Goal: Information Seeking & Learning: Learn about a topic

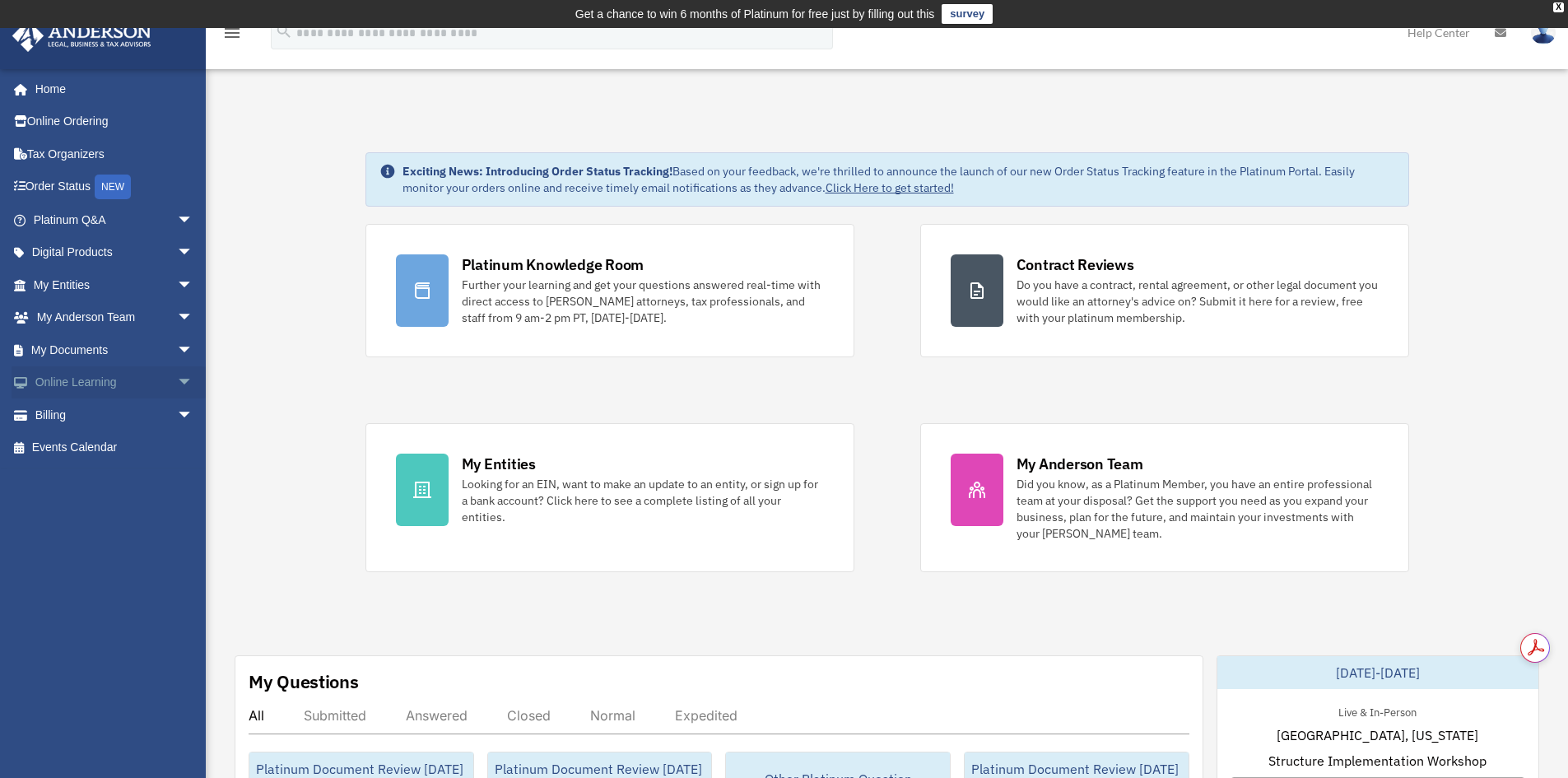
click at [177, 385] on span "arrow_drop_down" at bounding box center [194, 383] width 33 height 33
click at [88, 412] on link "Courses" at bounding box center [120, 415] width 195 height 33
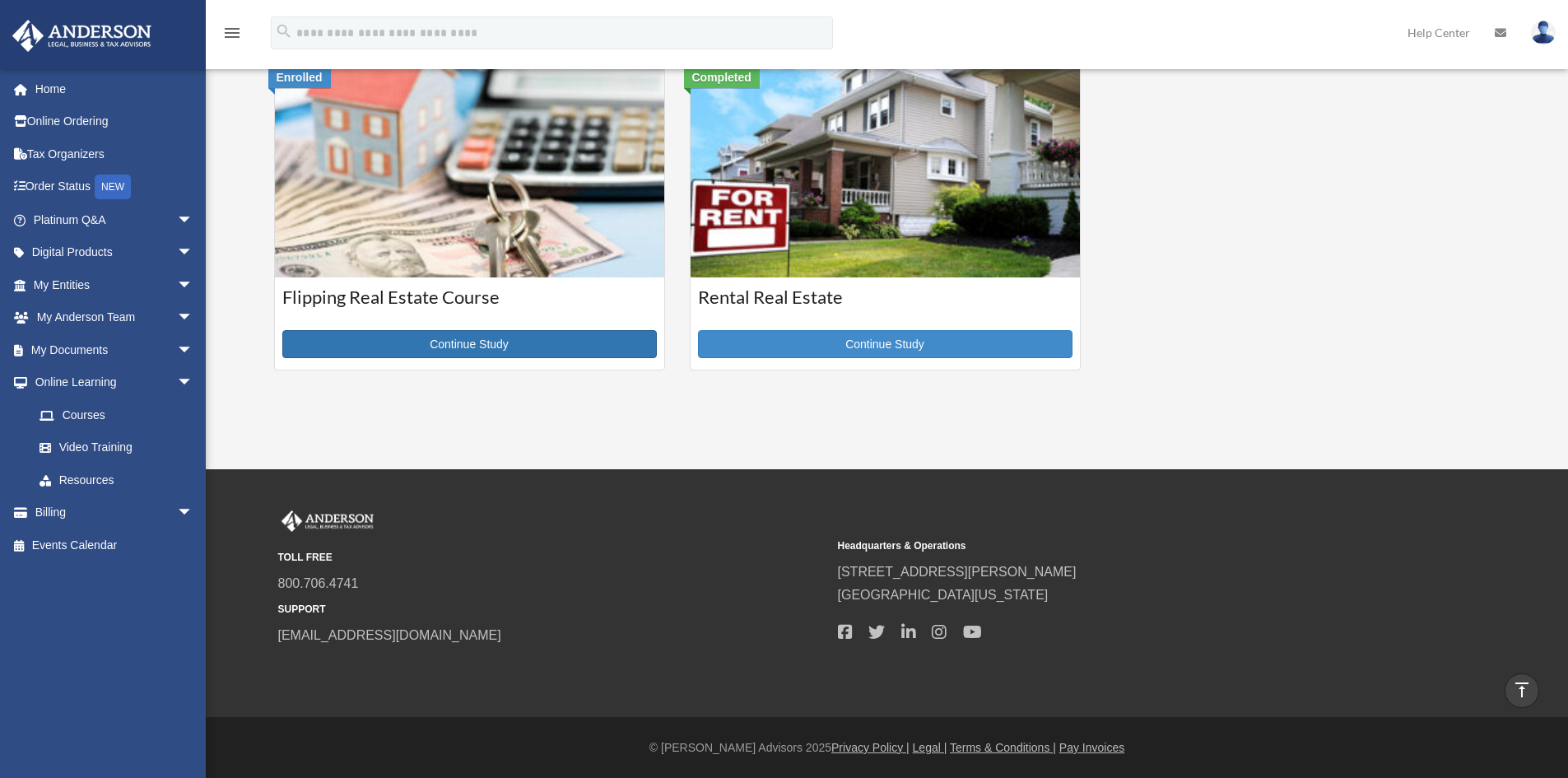
scroll to position [412, 0]
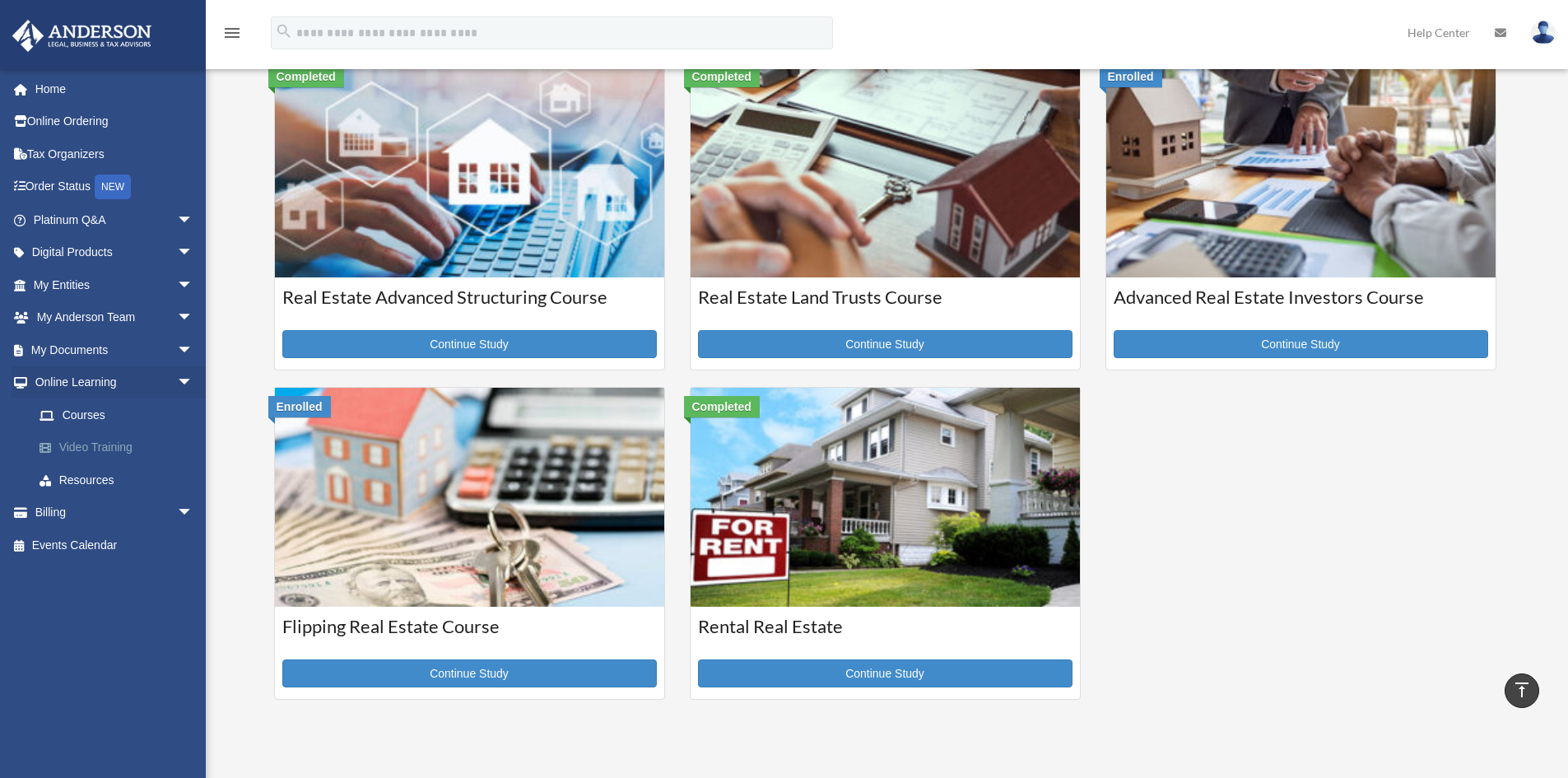
click at [84, 453] on link "Video Training" at bounding box center [120, 448] width 195 height 33
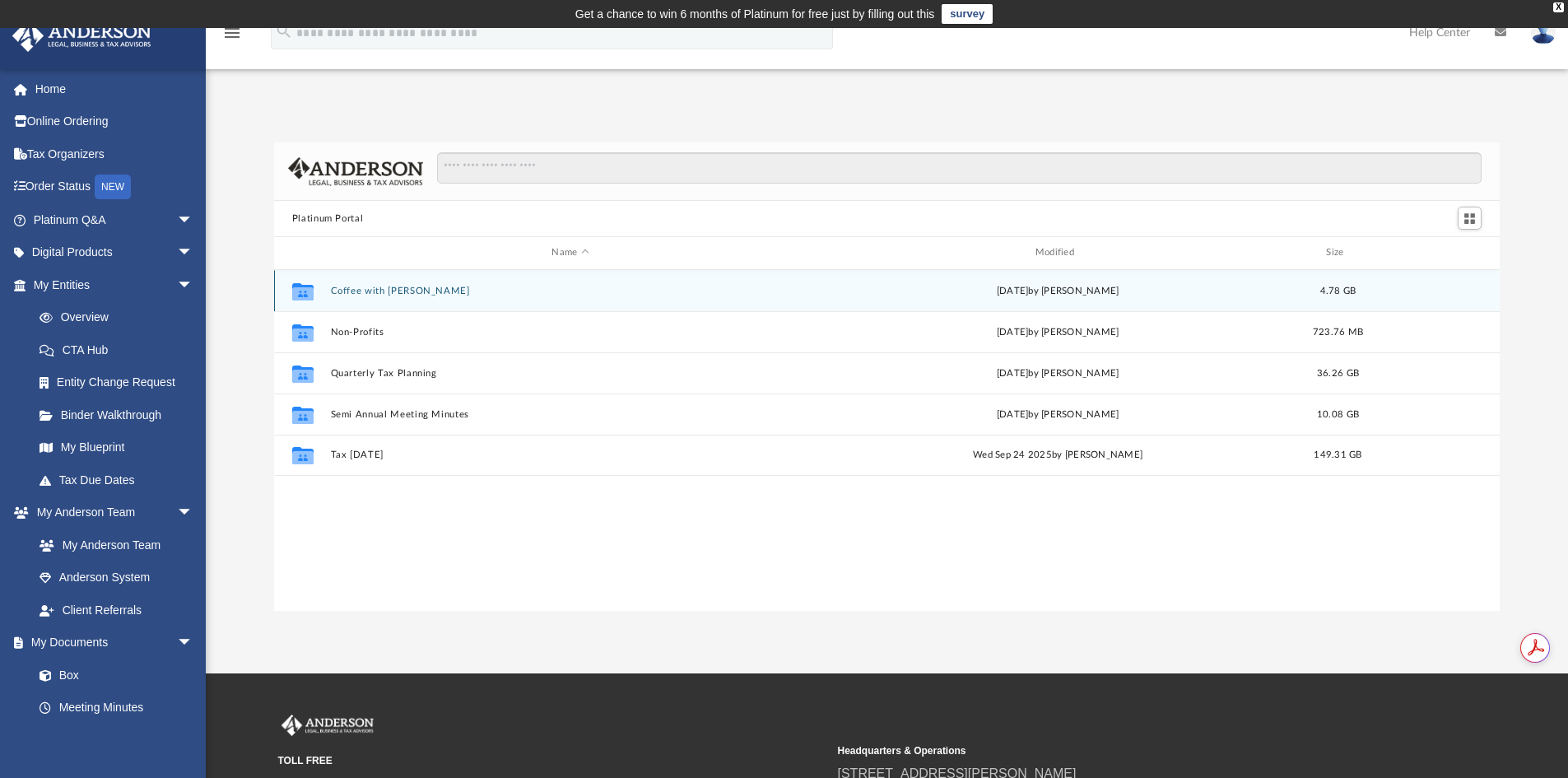
scroll to position [363, 1213]
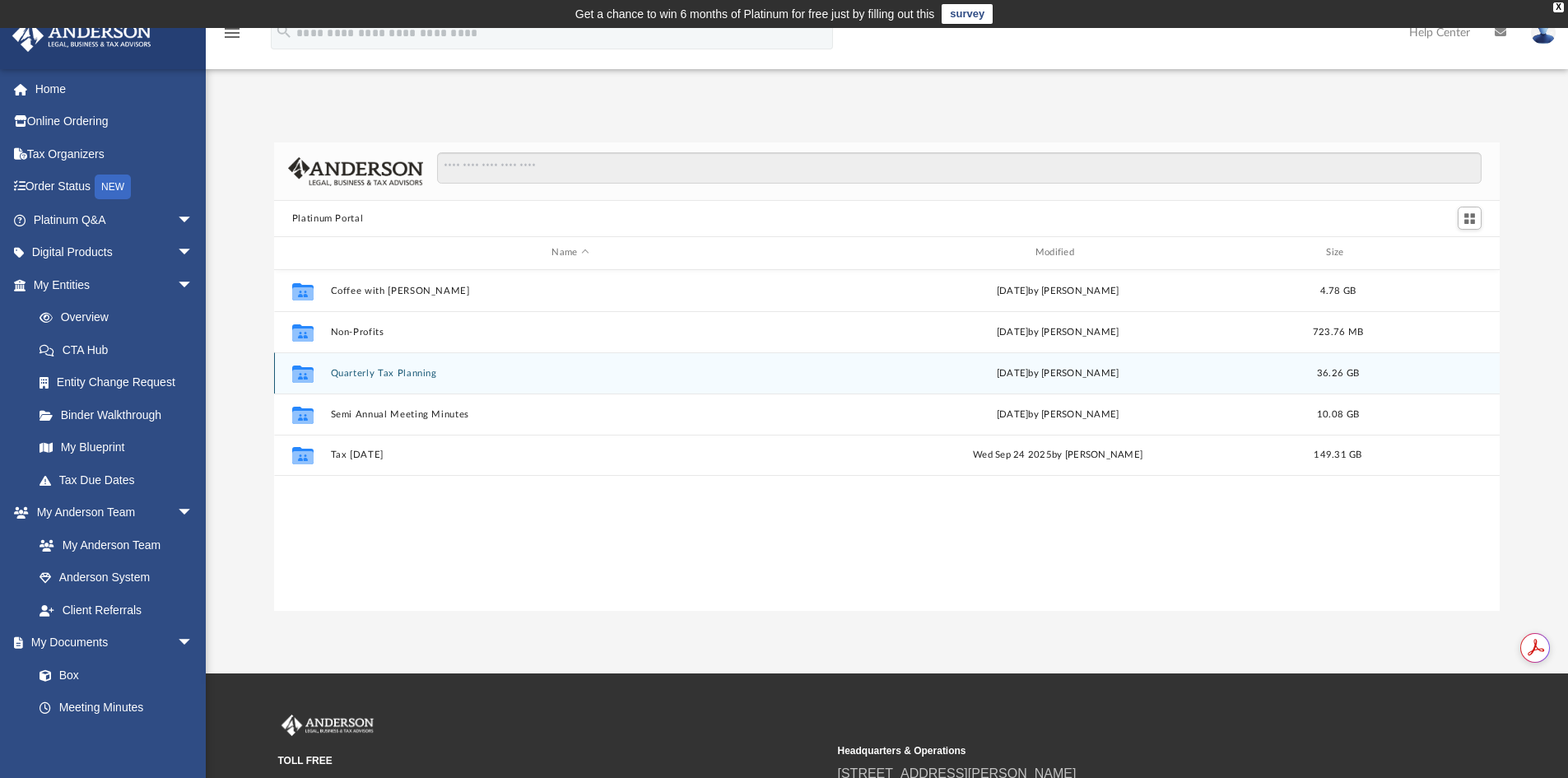
click at [370, 378] on button "Quarterly Tax Planning" at bounding box center [570, 374] width 480 height 11
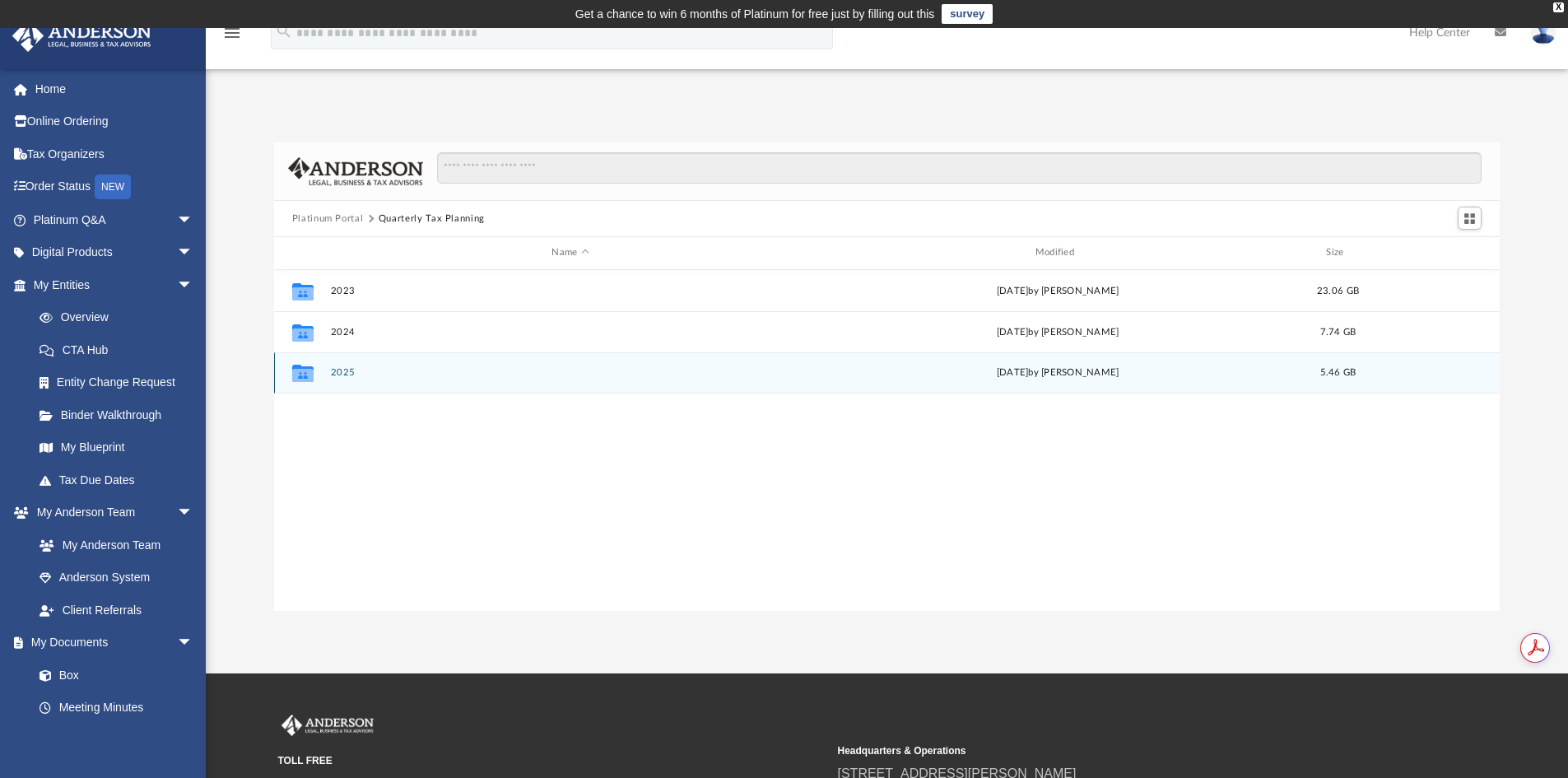
click at [341, 373] on button "2025" at bounding box center [570, 373] width 480 height 11
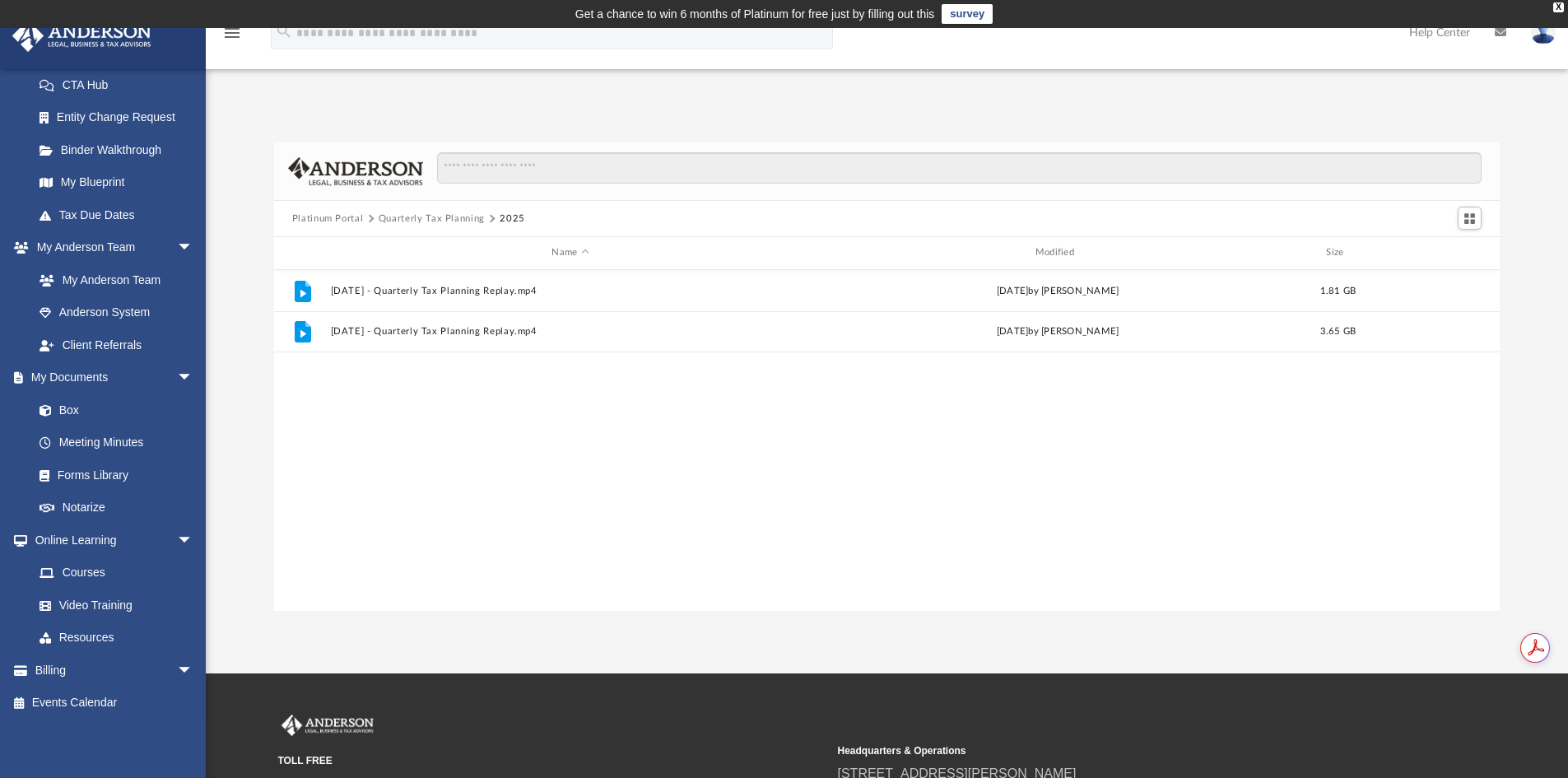
scroll to position [0, 0]
click at [92, 633] on link "Resources" at bounding box center [120, 638] width 195 height 33
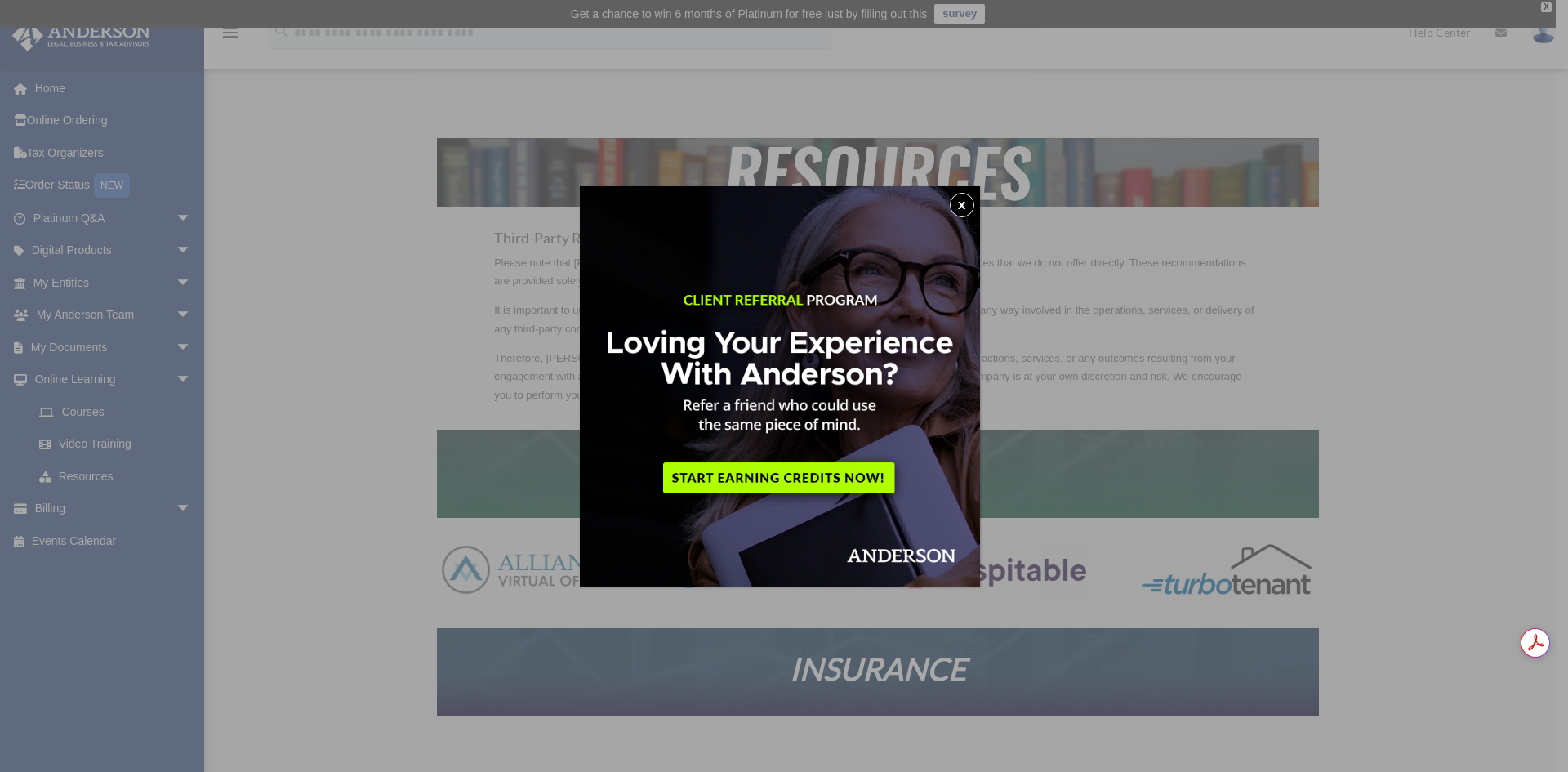
click at [972, 210] on button "x" at bounding box center [962, 205] width 25 height 25
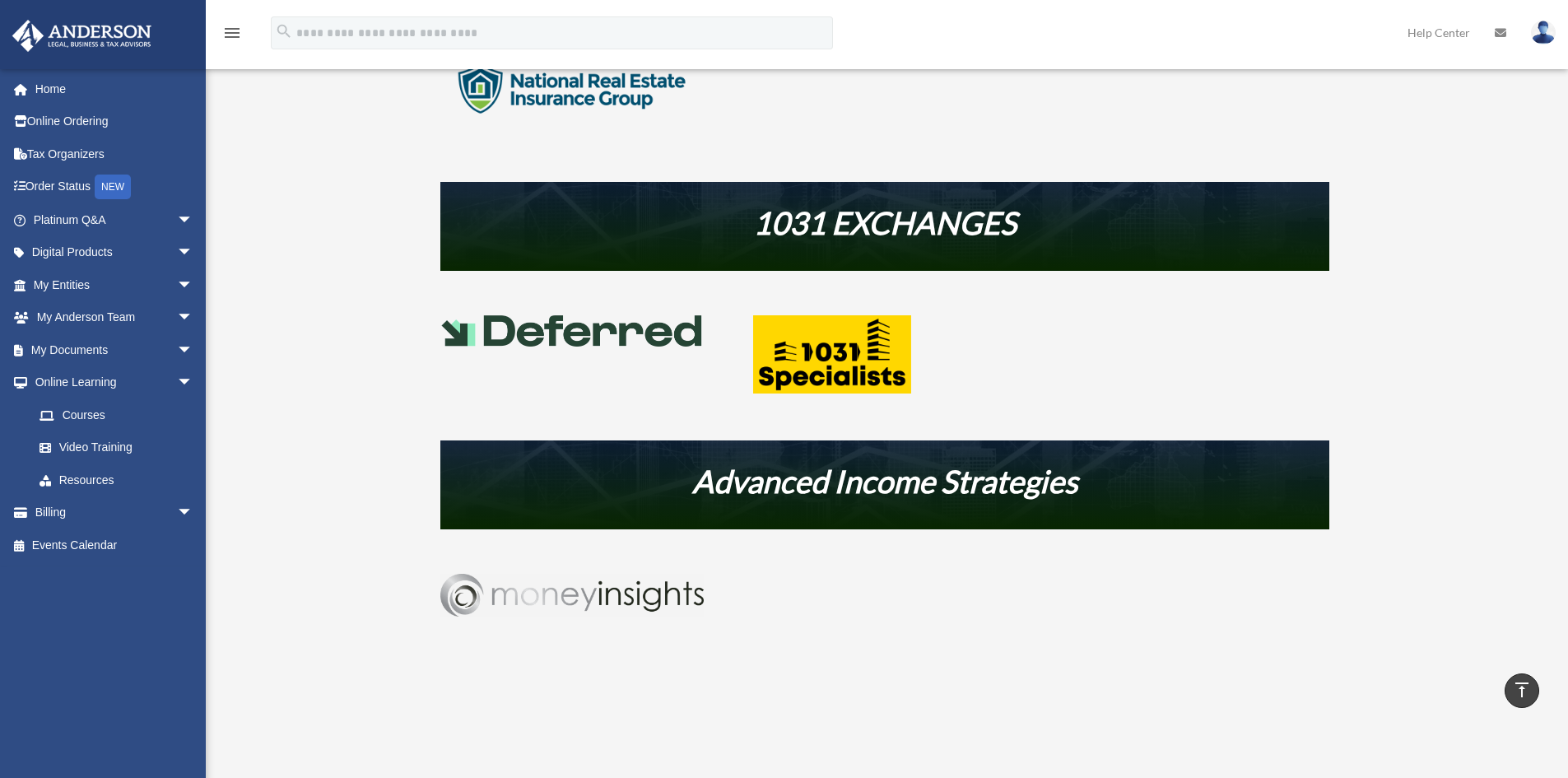
scroll to position [906, 0]
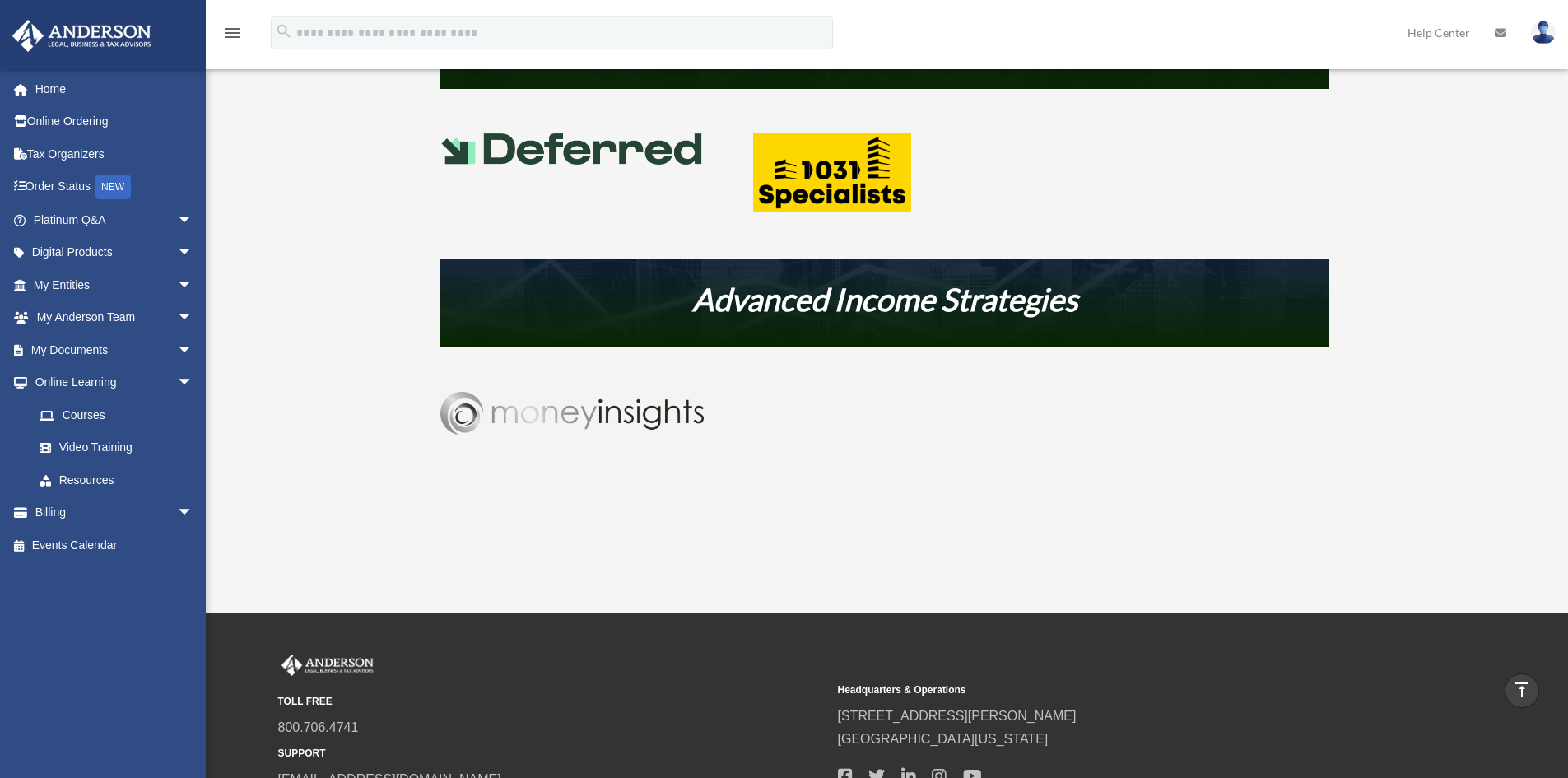
click at [542, 412] on img at bounding box center [572, 414] width 263 height 43
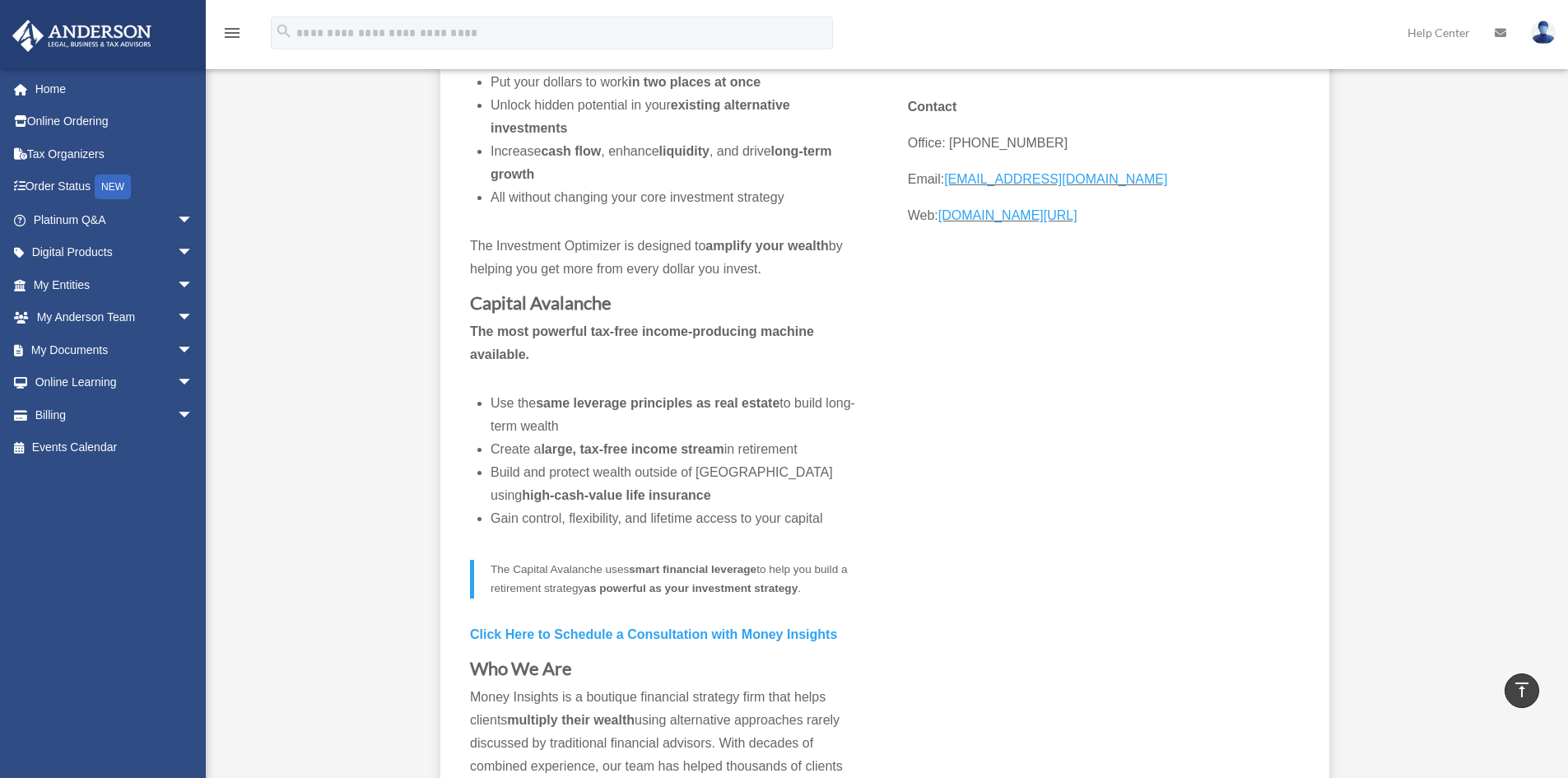
scroll to position [329, 0]
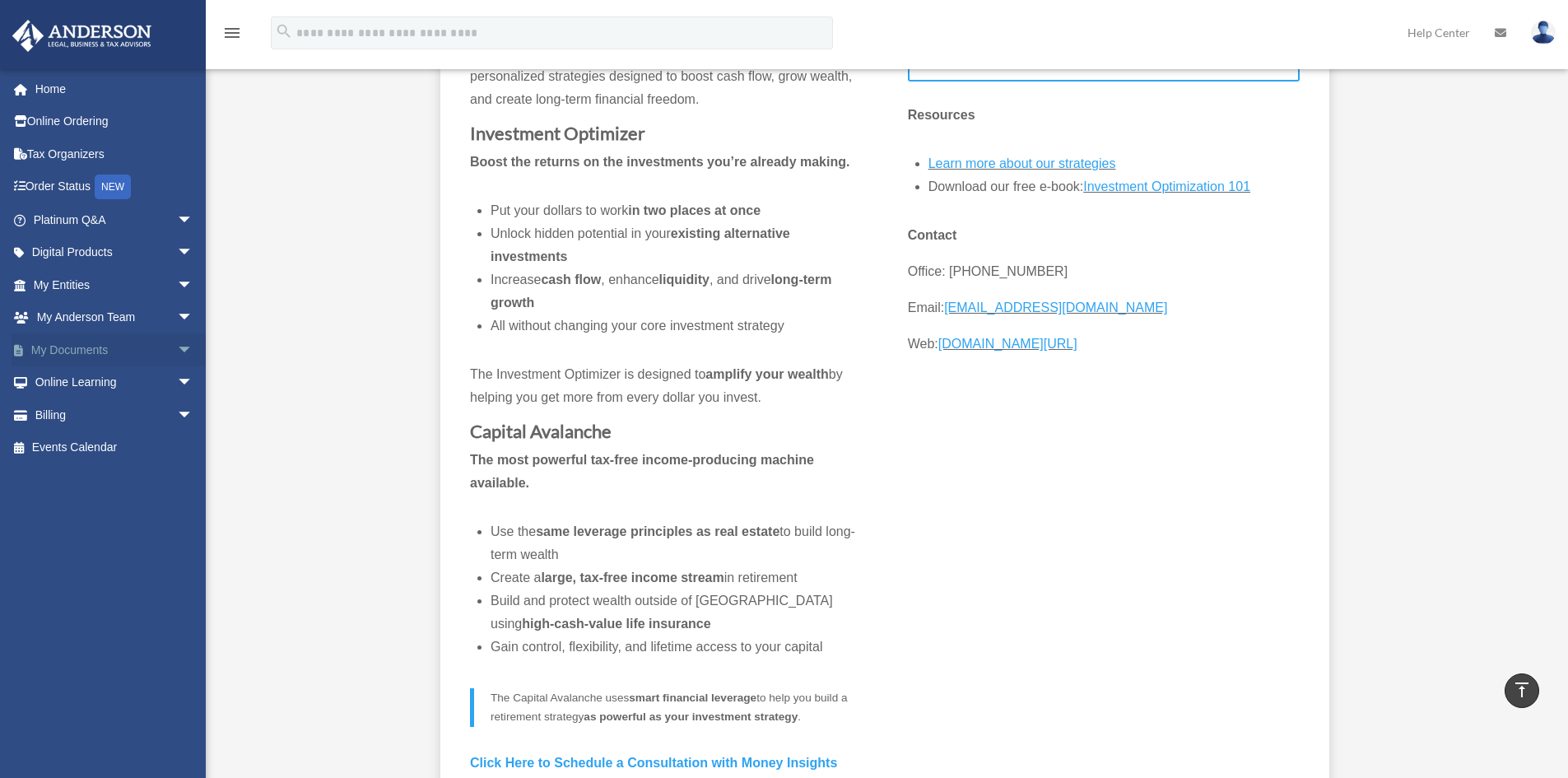
click at [177, 353] on span "arrow_drop_down" at bounding box center [194, 351] width 33 height 33
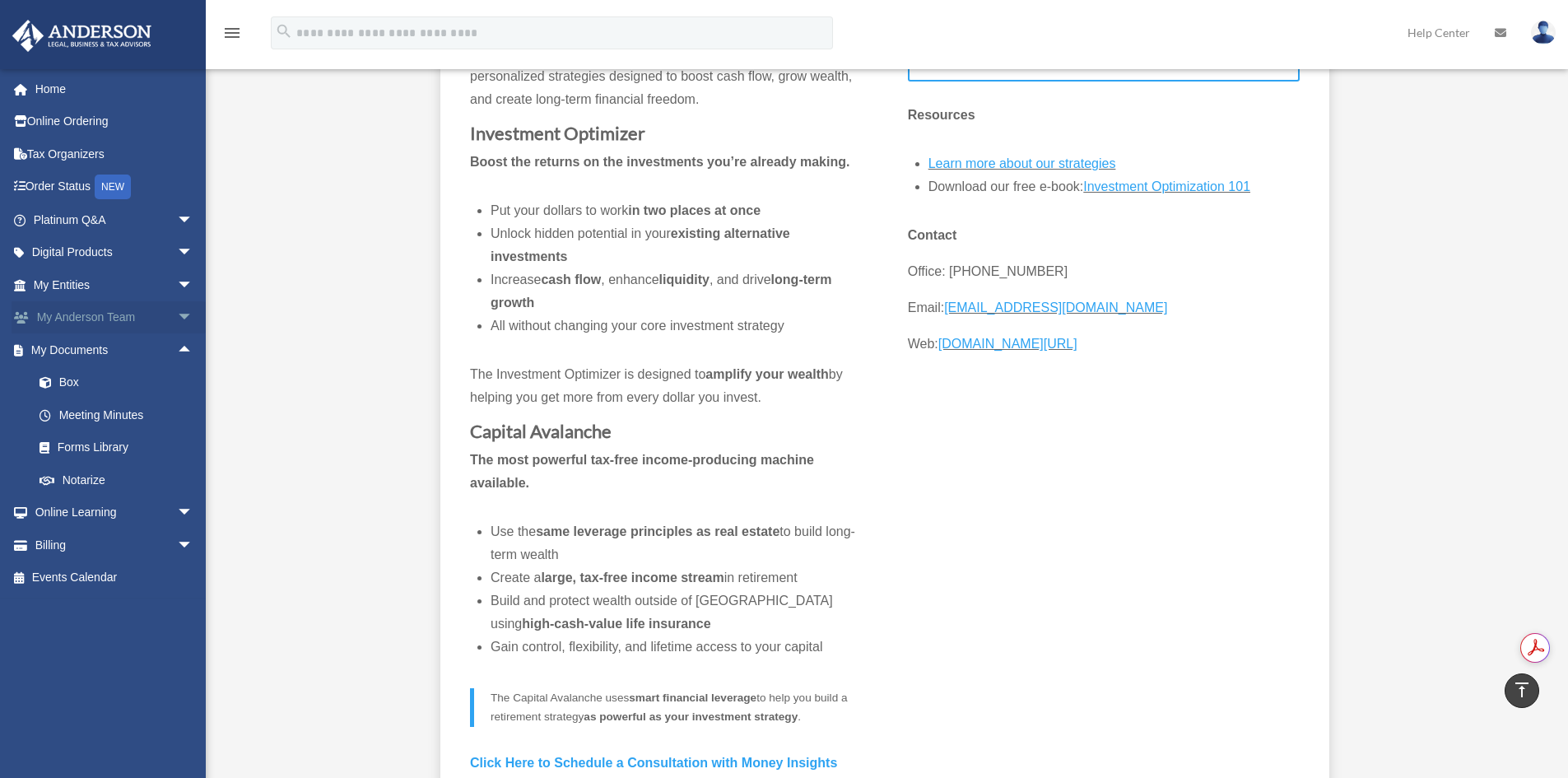
scroll to position [0, 0]
click at [177, 318] on span "arrow_drop_down" at bounding box center [194, 318] width 33 height 33
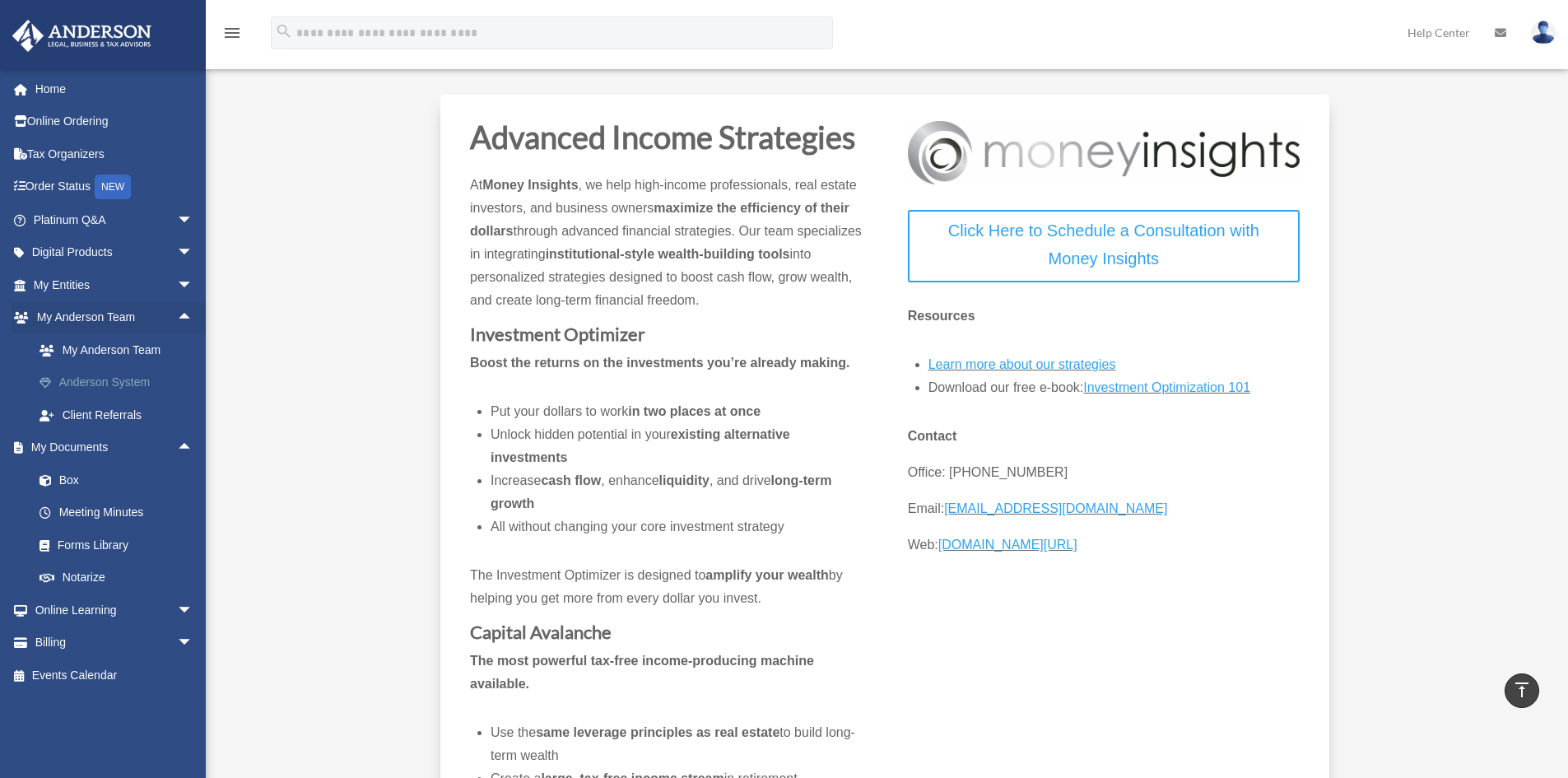
scroll to position [83, 0]
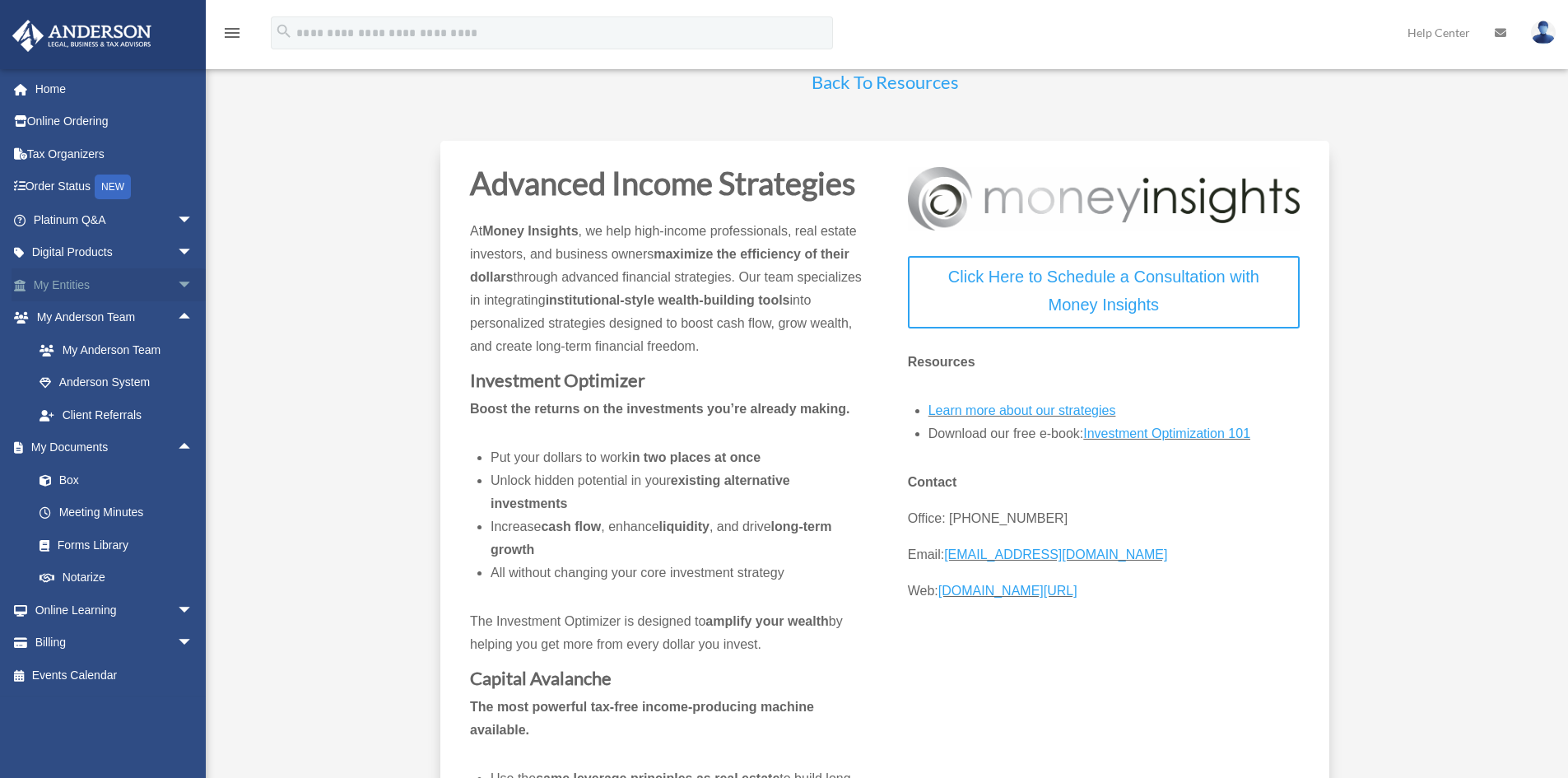
click at [177, 287] on span "arrow_drop_down" at bounding box center [194, 285] width 33 height 33
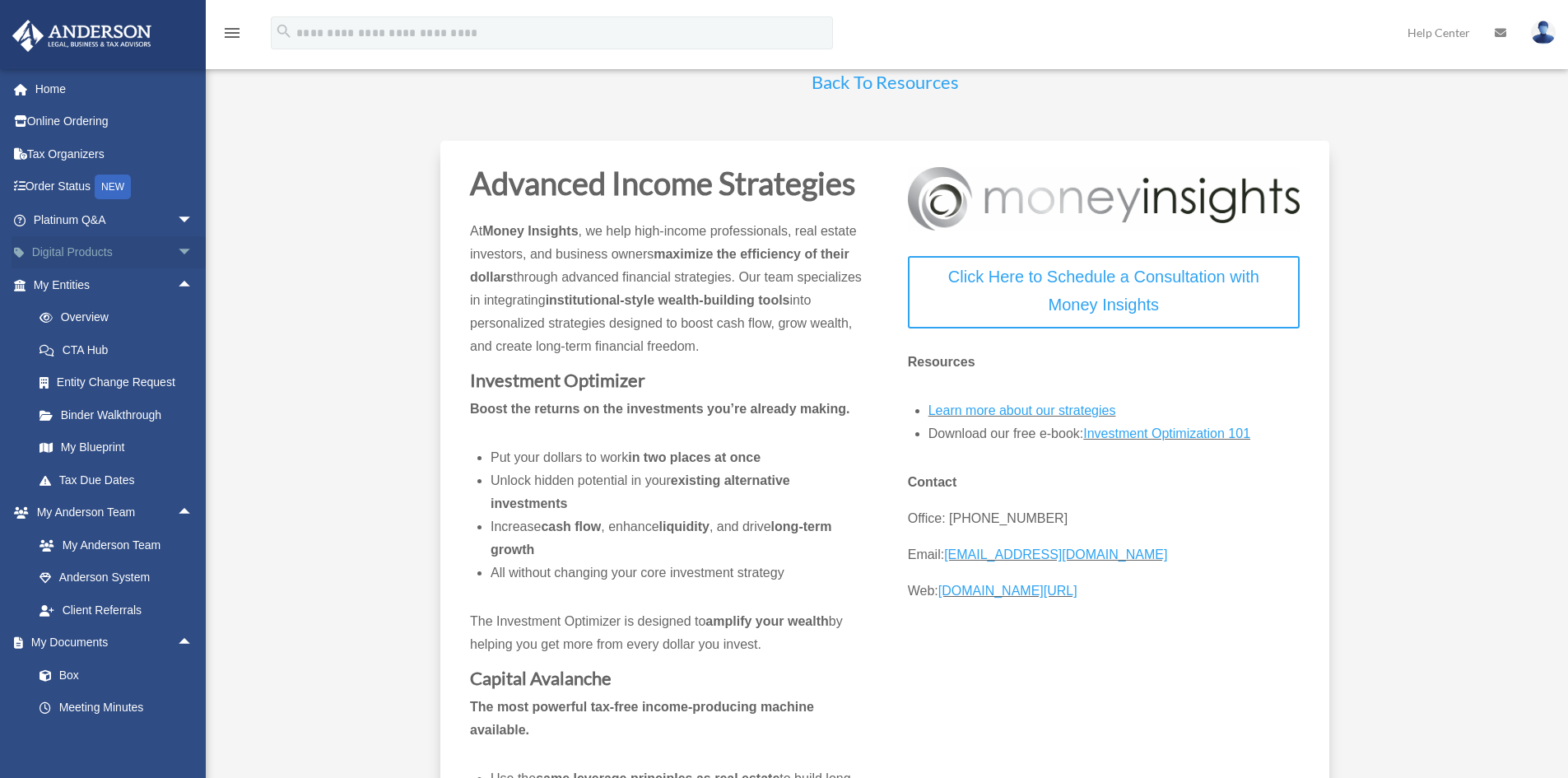
click at [177, 253] on span "arrow_drop_down" at bounding box center [194, 253] width 33 height 33
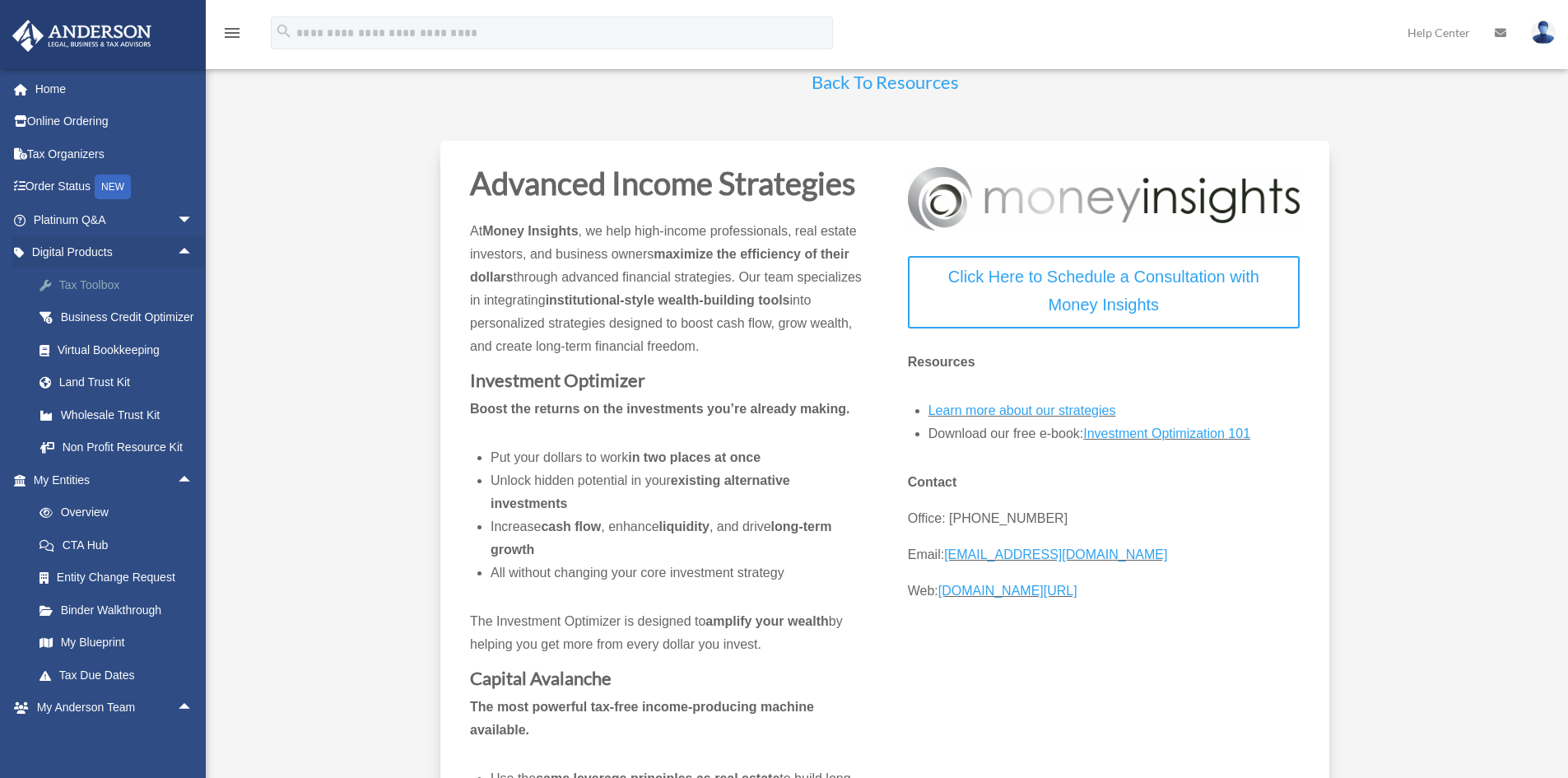
click at [105, 287] on div "Tax Toolbox" at bounding box center [127, 286] width 140 height 20
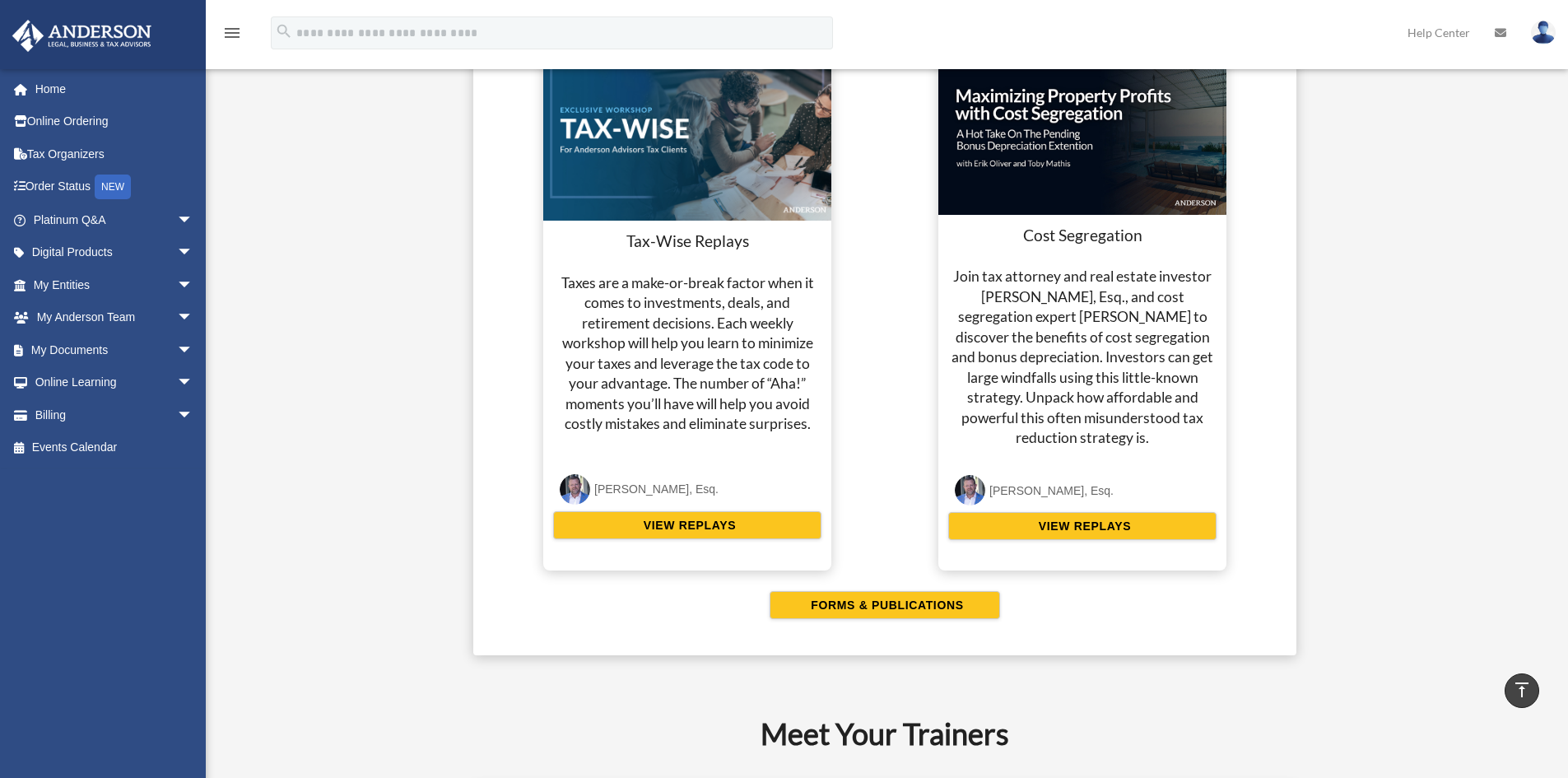
scroll to position [3047, 0]
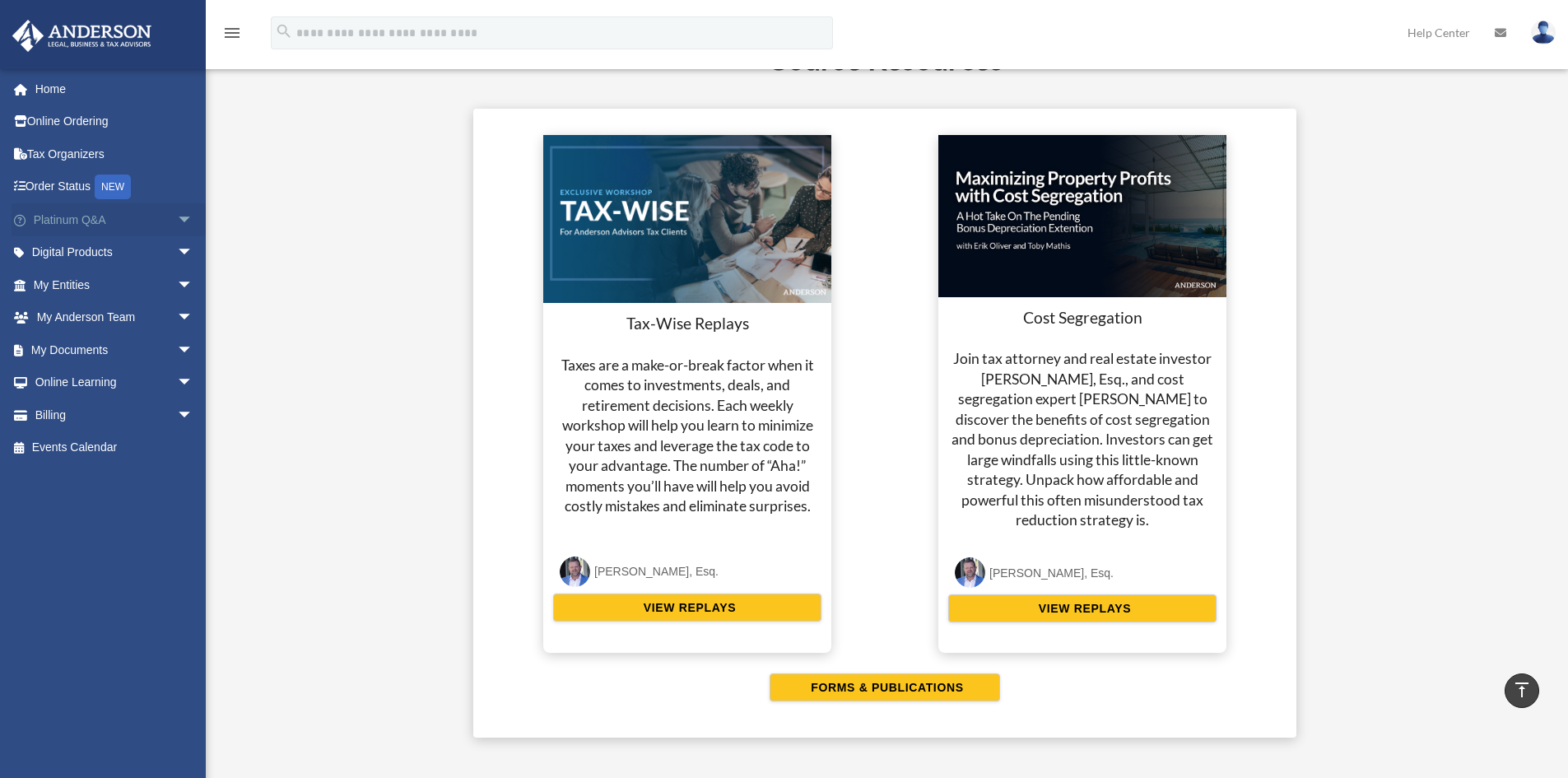
click at [177, 219] on span "arrow_drop_down" at bounding box center [194, 220] width 33 height 33
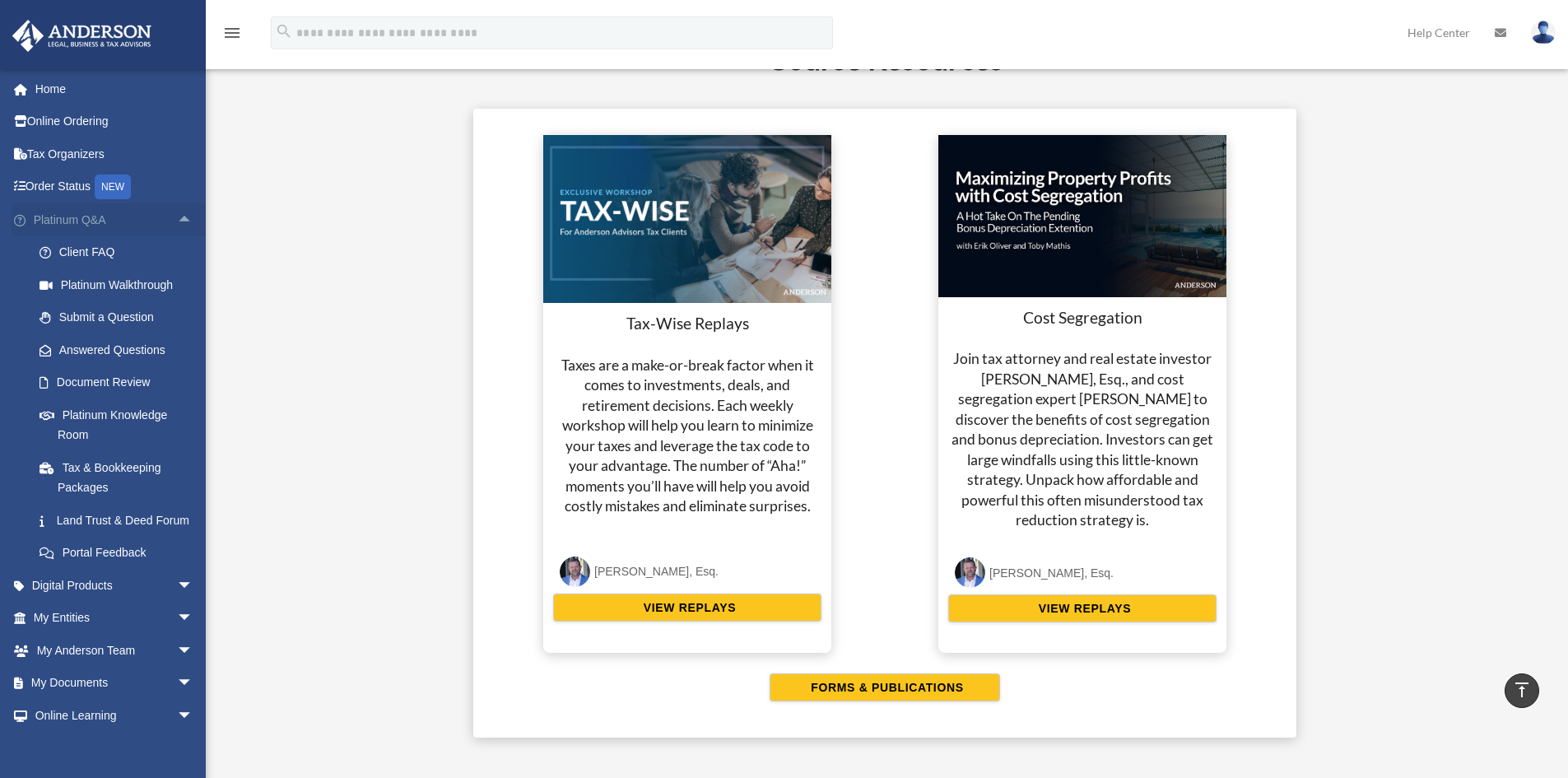
click at [177, 218] on span "arrow_drop_up" at bounding box center [194, 220] width 33 height 33
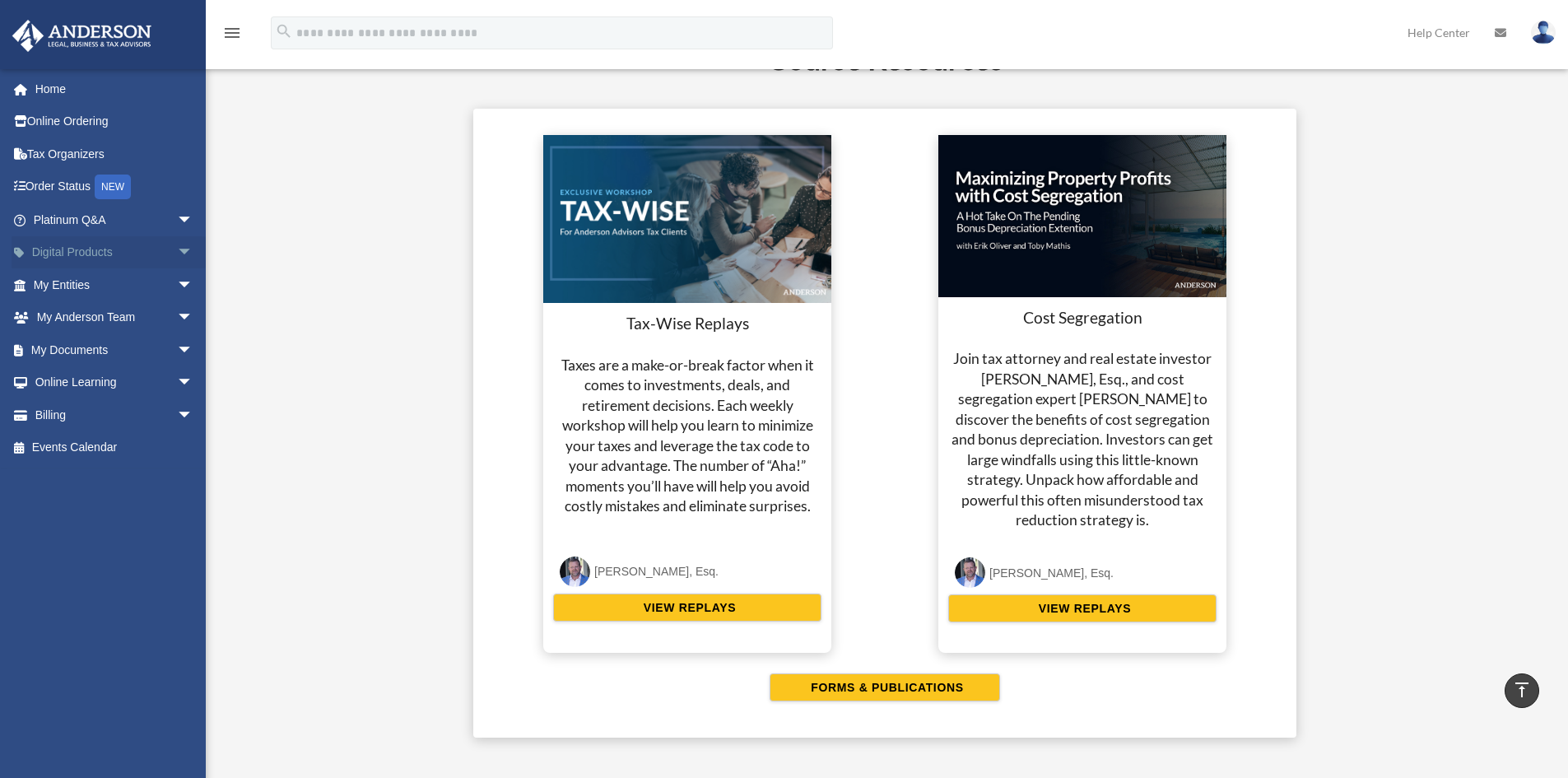
click at [177, 248] on span "arrow_drop_down" at bounding box center [194, 253] width 33 height 33
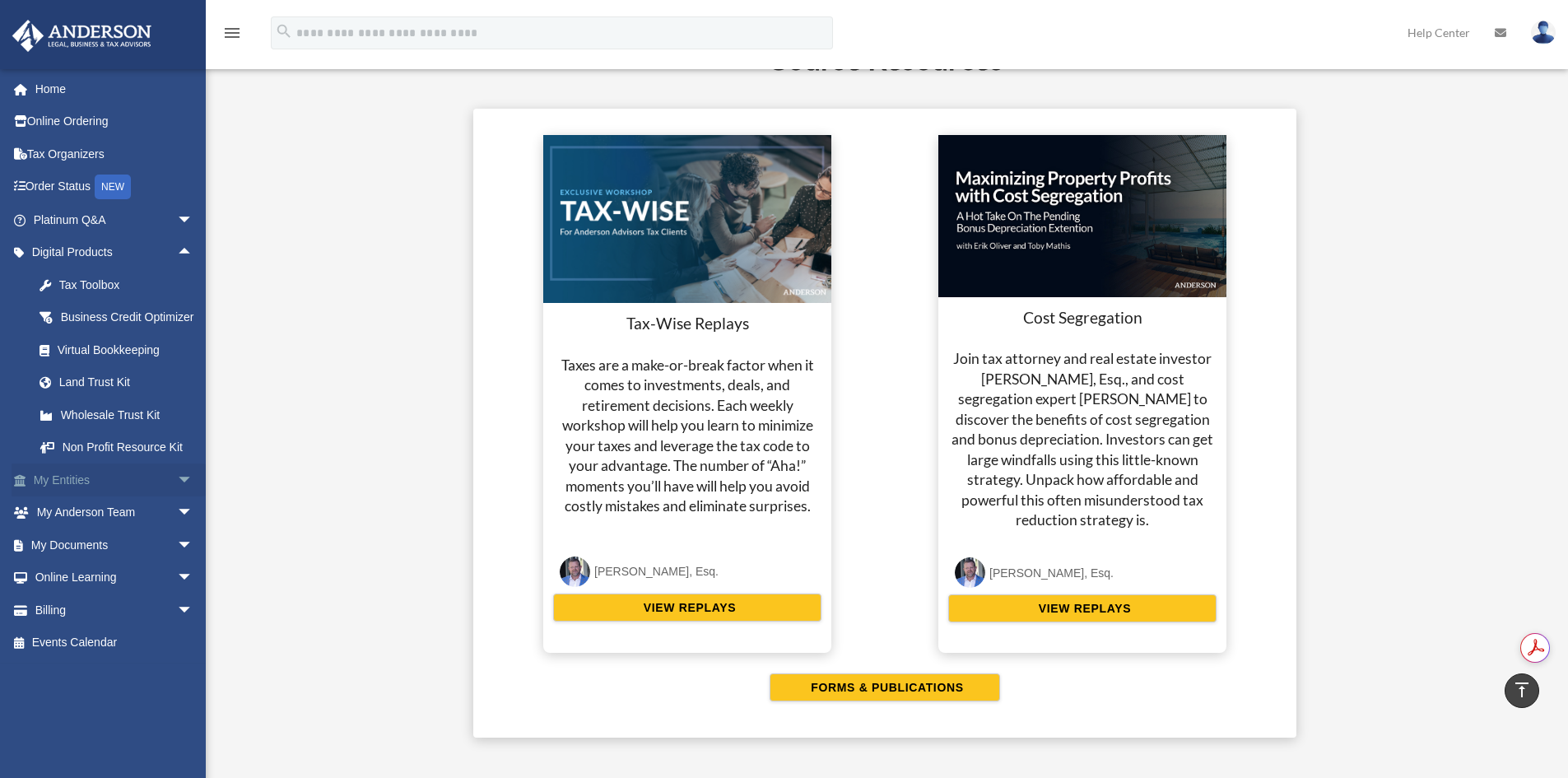
scroll to position [0, 0]
click at [115, 496] on link "My Entities arrow_drop_down" at bounding box center [114, 480] width 207 height 33
click at [177, 497] on span "arrow_drop_down" at bounding box center [194, 480] width 33 height 33
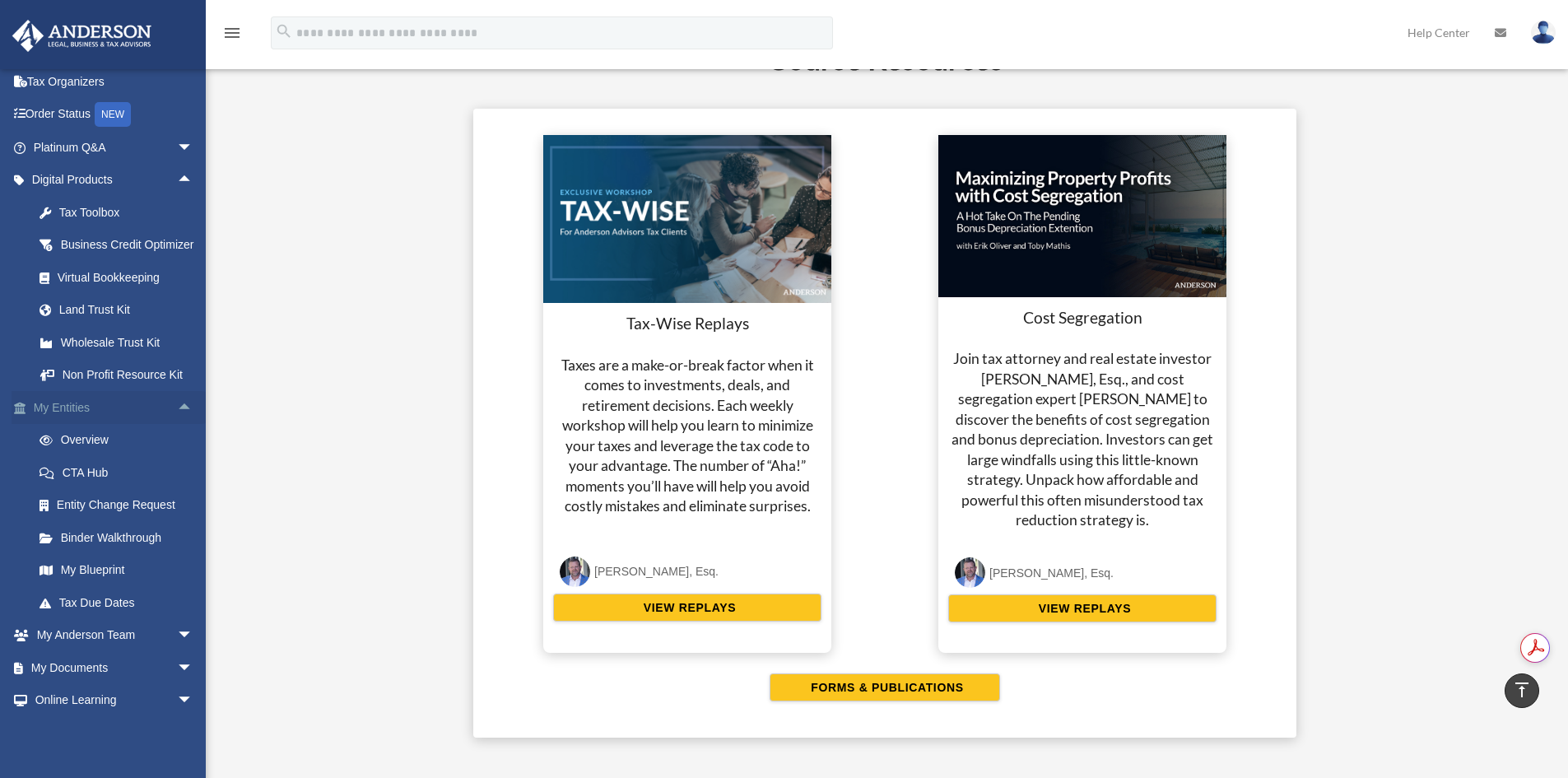
scroll to position [156, 0]
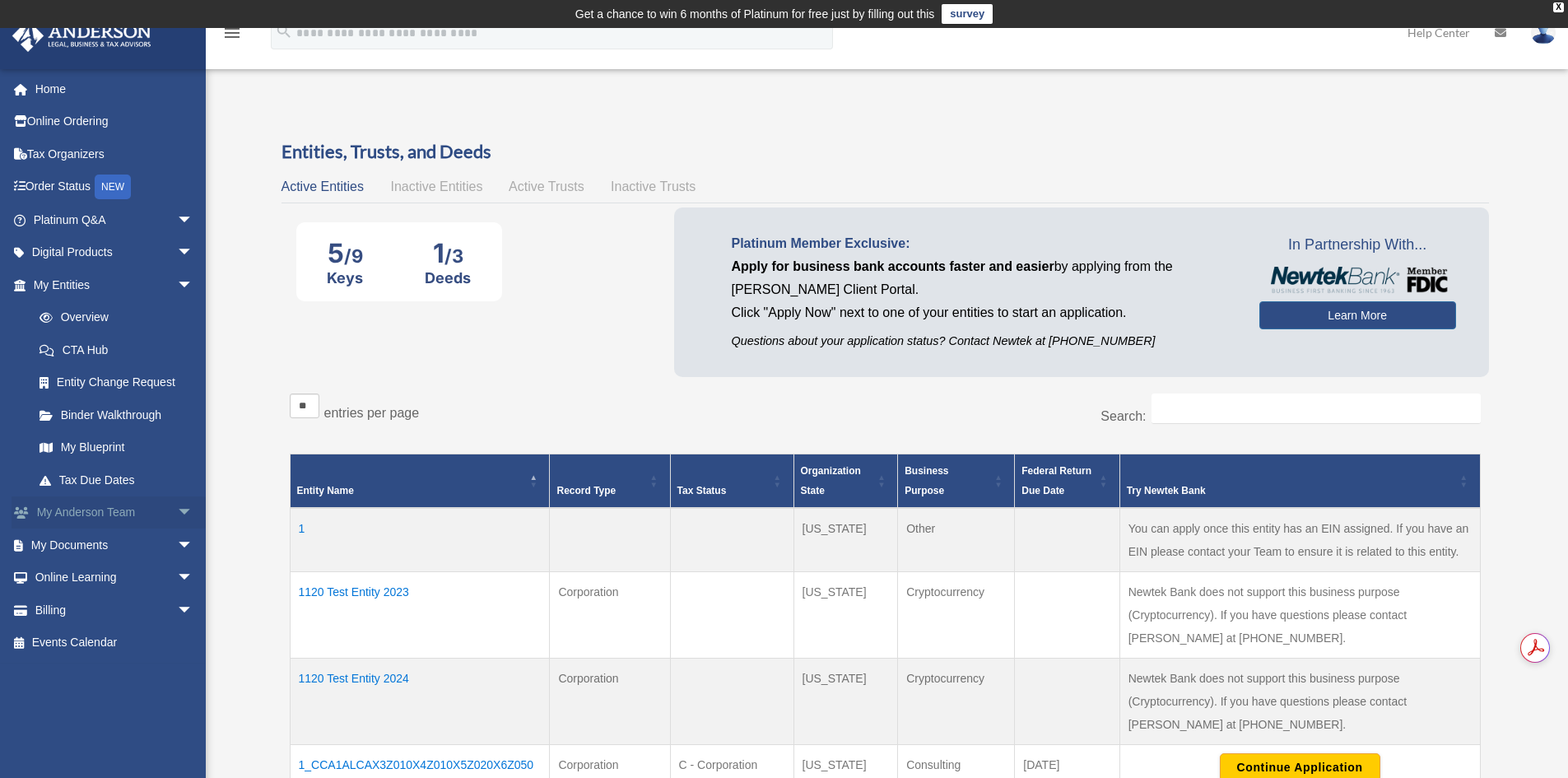
click at [177, 508] on span "arrow_drop_down" at bounding box center [194, 513] width 33 height 33
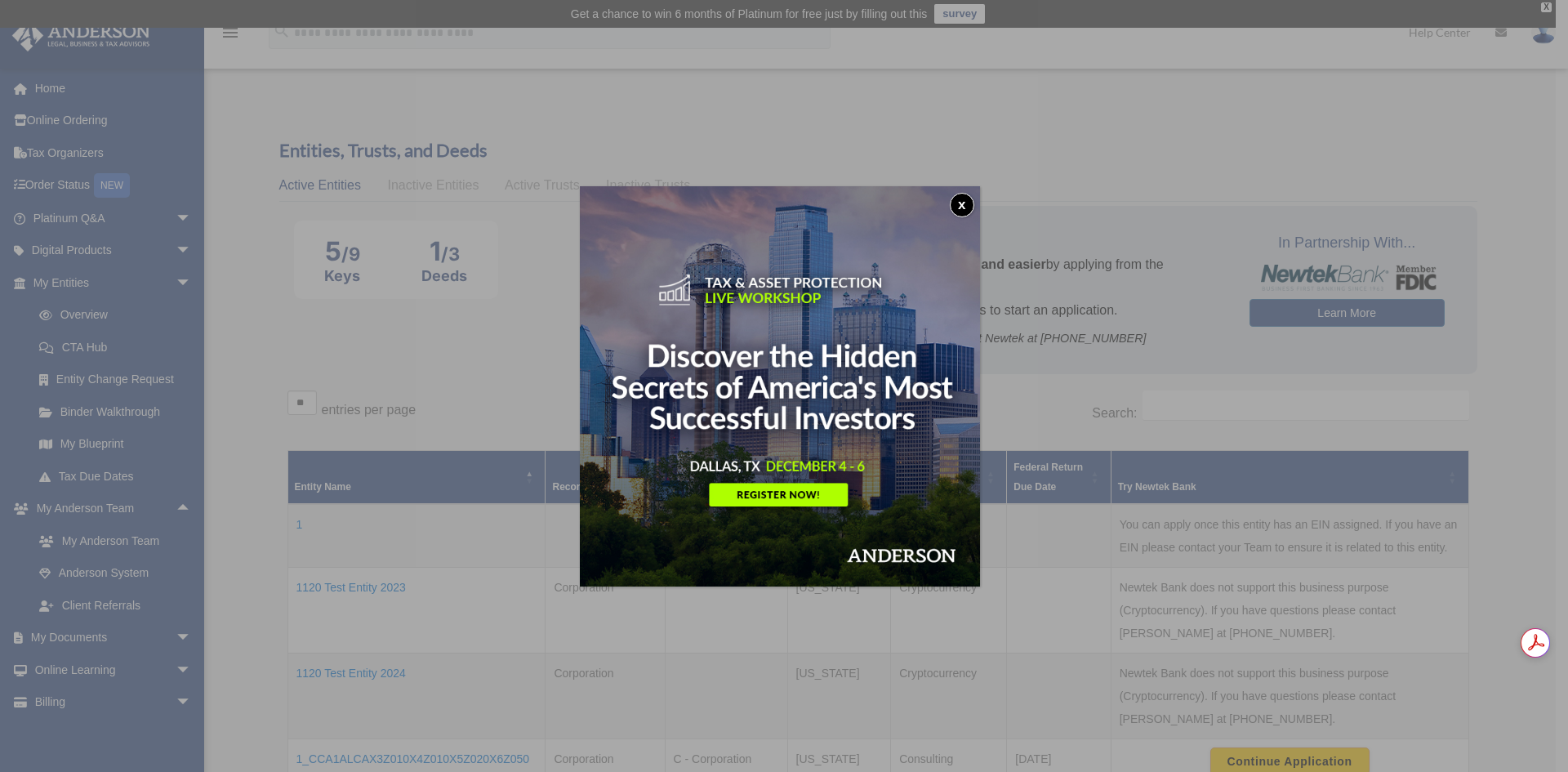
click at [971, 208] on button "x" at bounding box center [962, 205] width 25 height 25
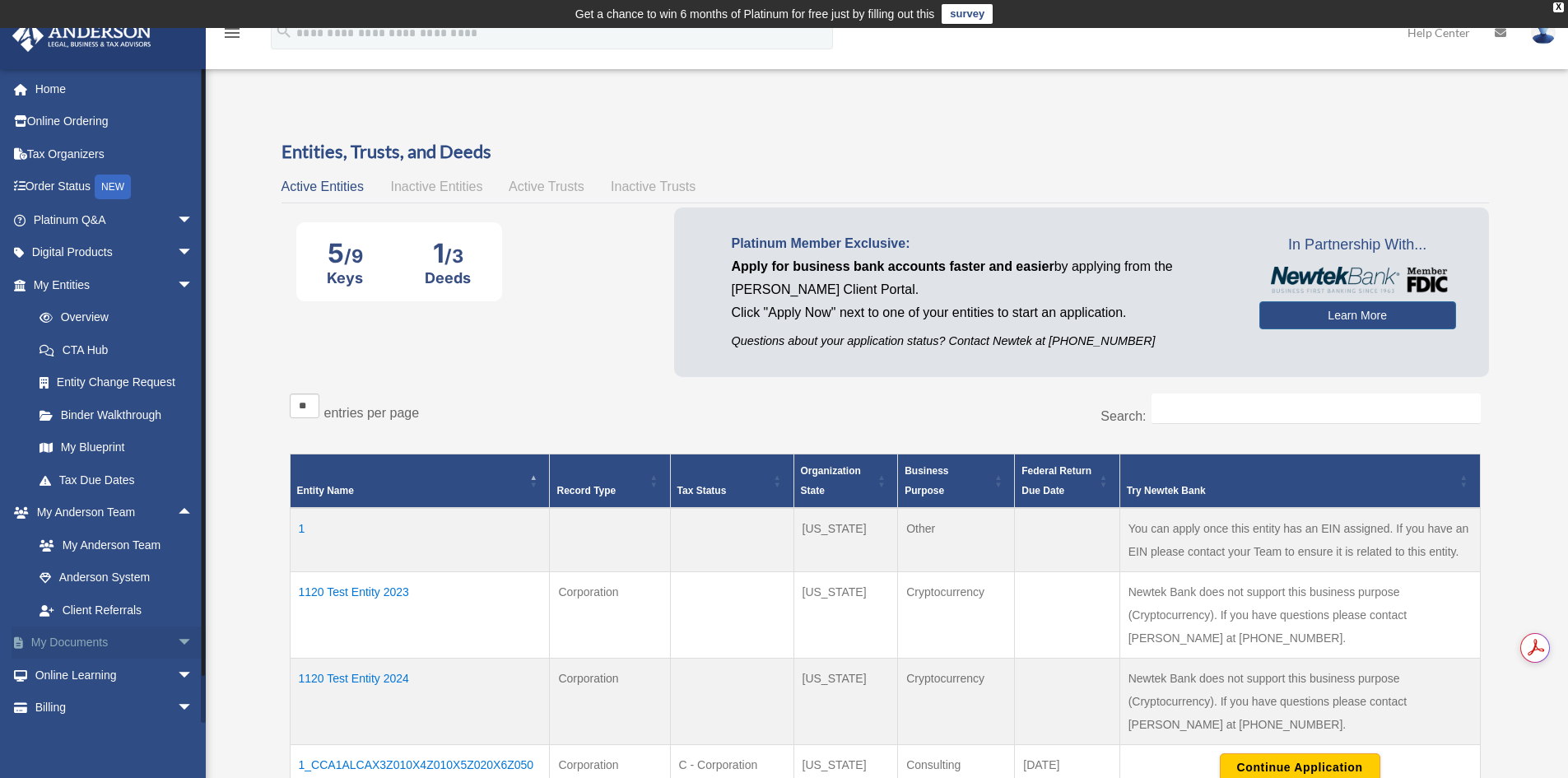
click at [177, 637] on span "arrow_drop_down" at bounding box center [194, 644] width 33 height 33
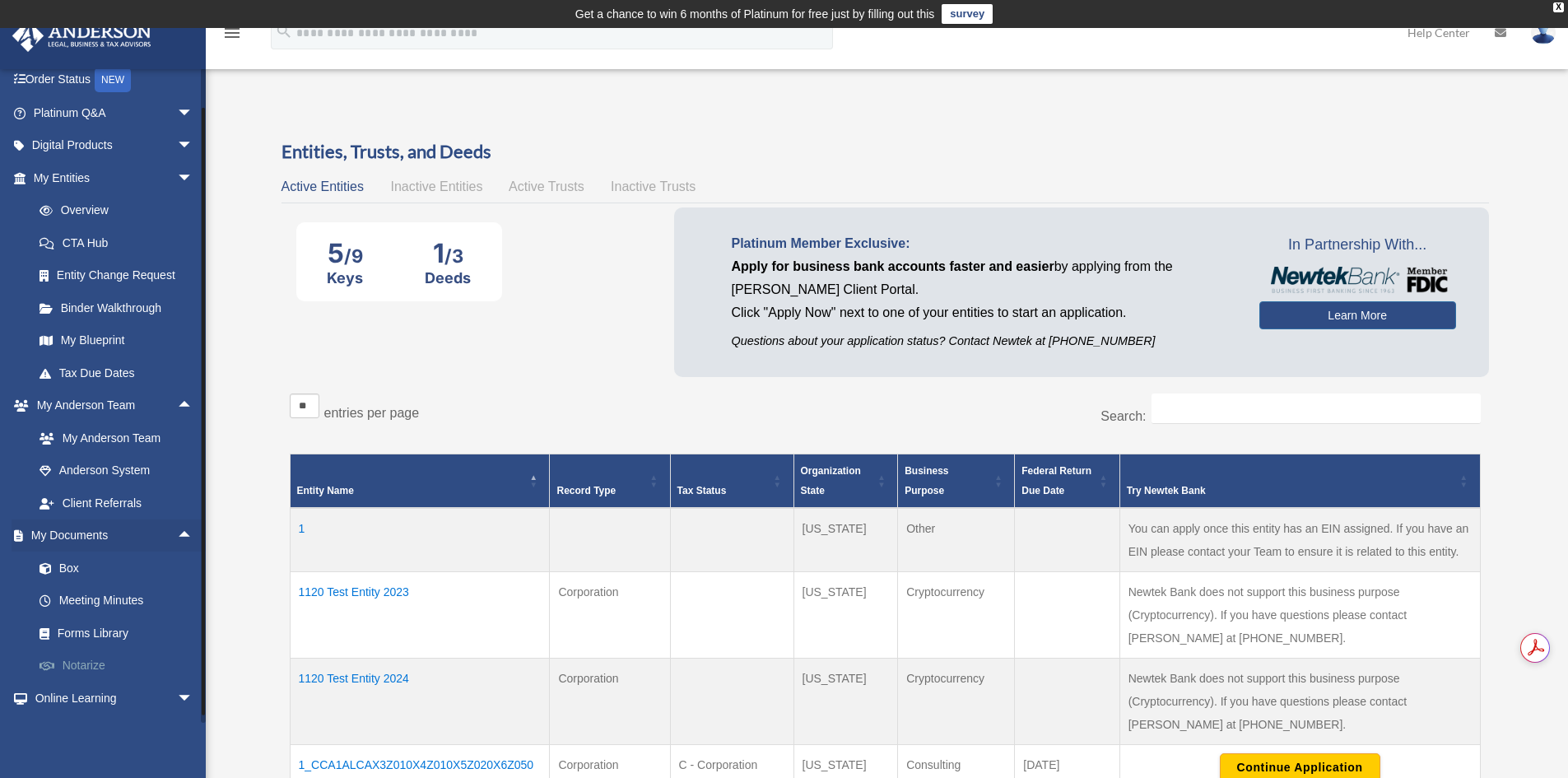
scroll to position [168, 0]
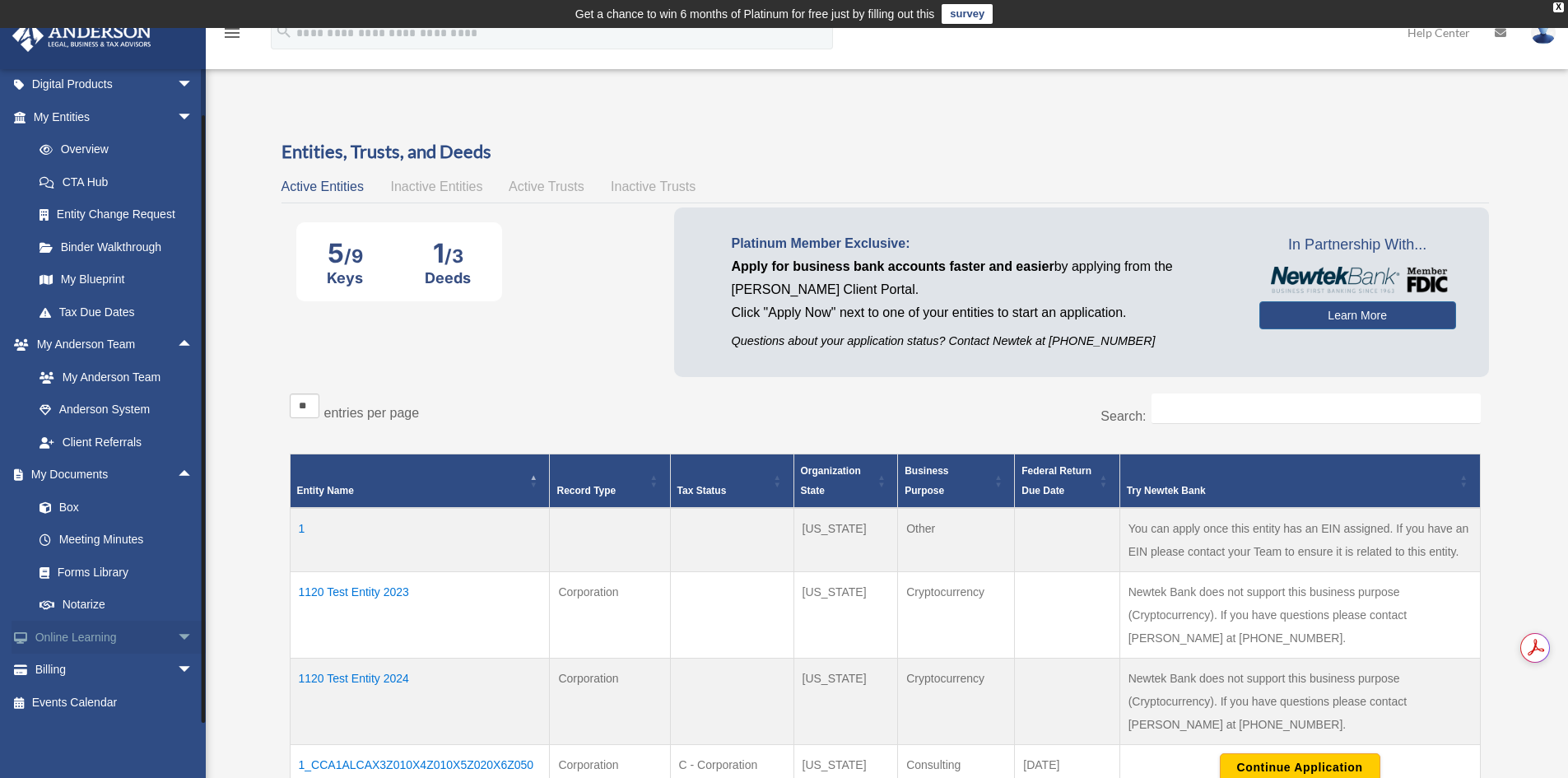
click at [177, 629] on span "arrow_drop_down" at bounding box center [194, 638] width 33 height 33
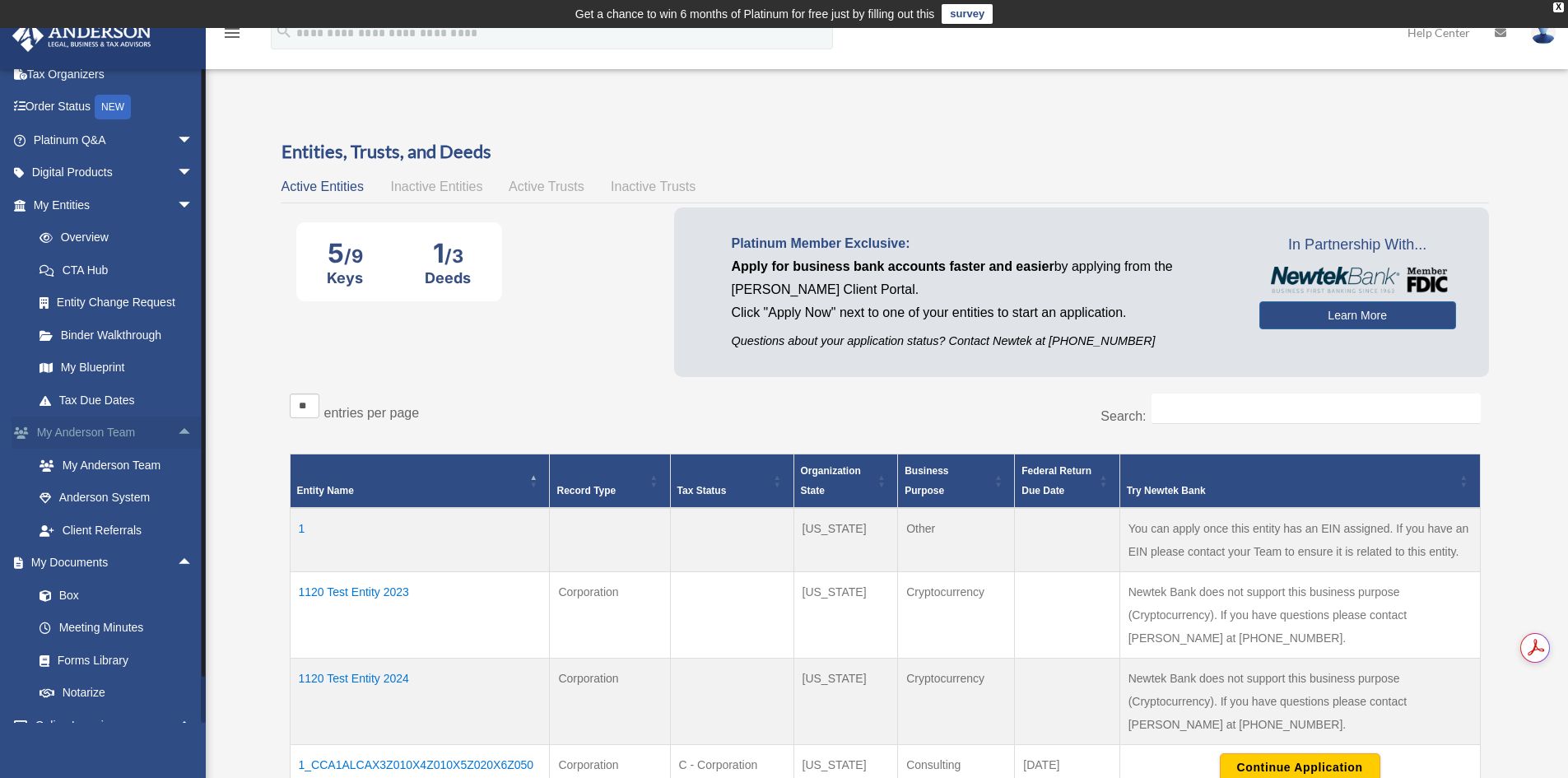
scroll to position [0, 0]
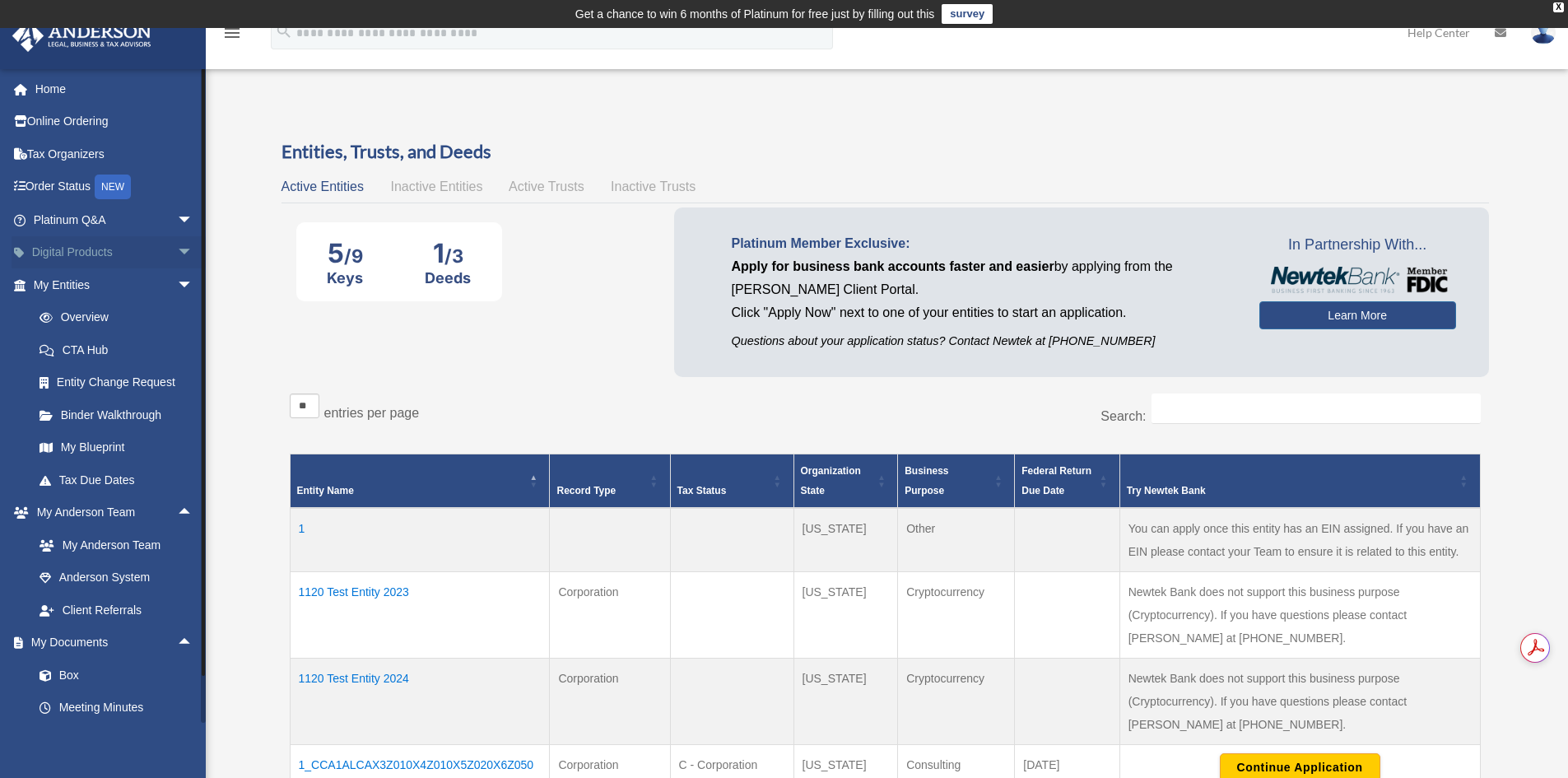
click at [177, 249] on span "arrow_drop_down" at bounding box center [194, 253] width 33 height 33
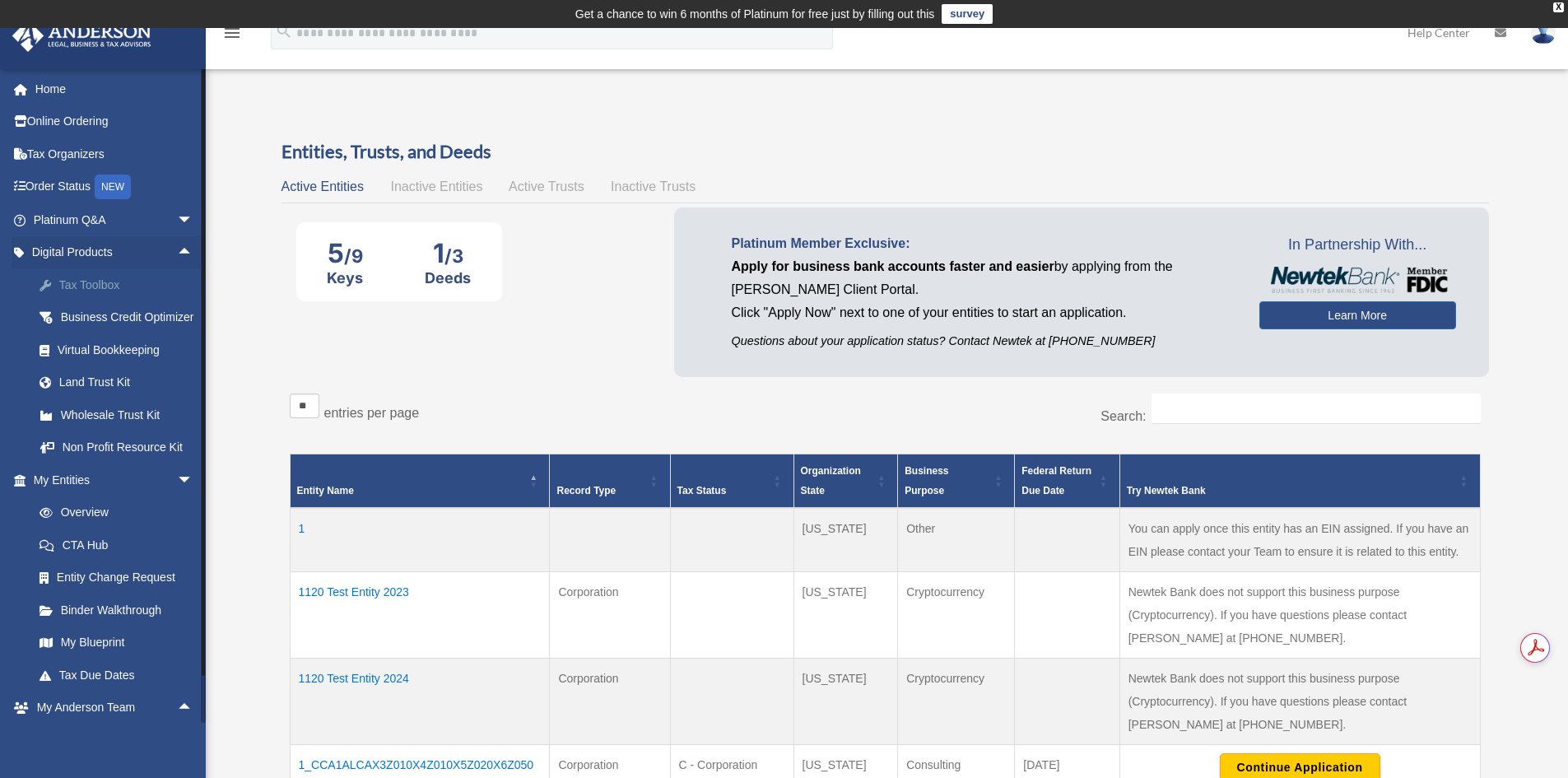
click at [98, 281] on div "Tax Toolbox" at bounding box center [127, 286] width 140 height 20
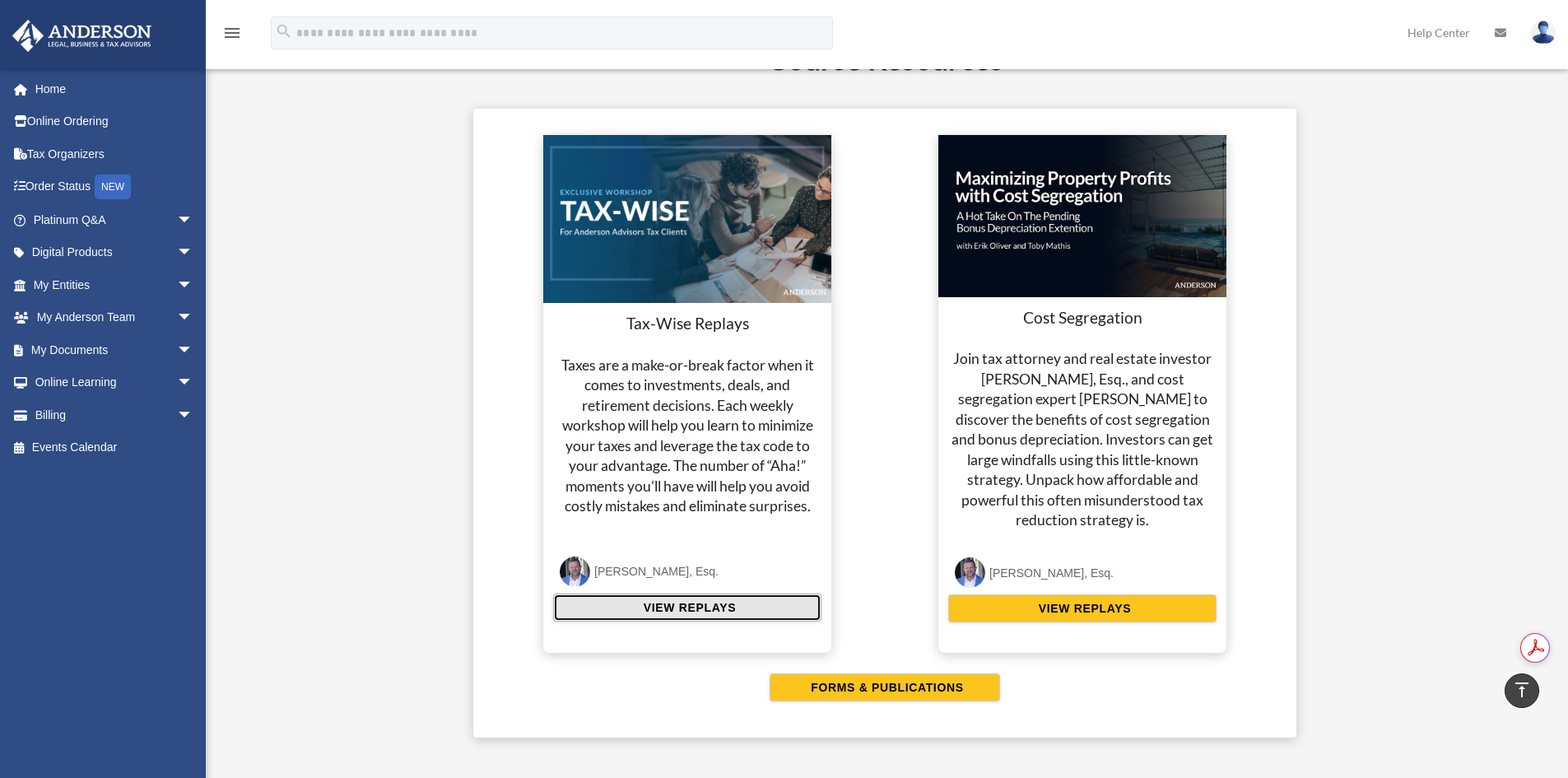
click at [677, 607] on span "VIEW REPLAYS" at bounding box center [687, 607] width 97 height 17
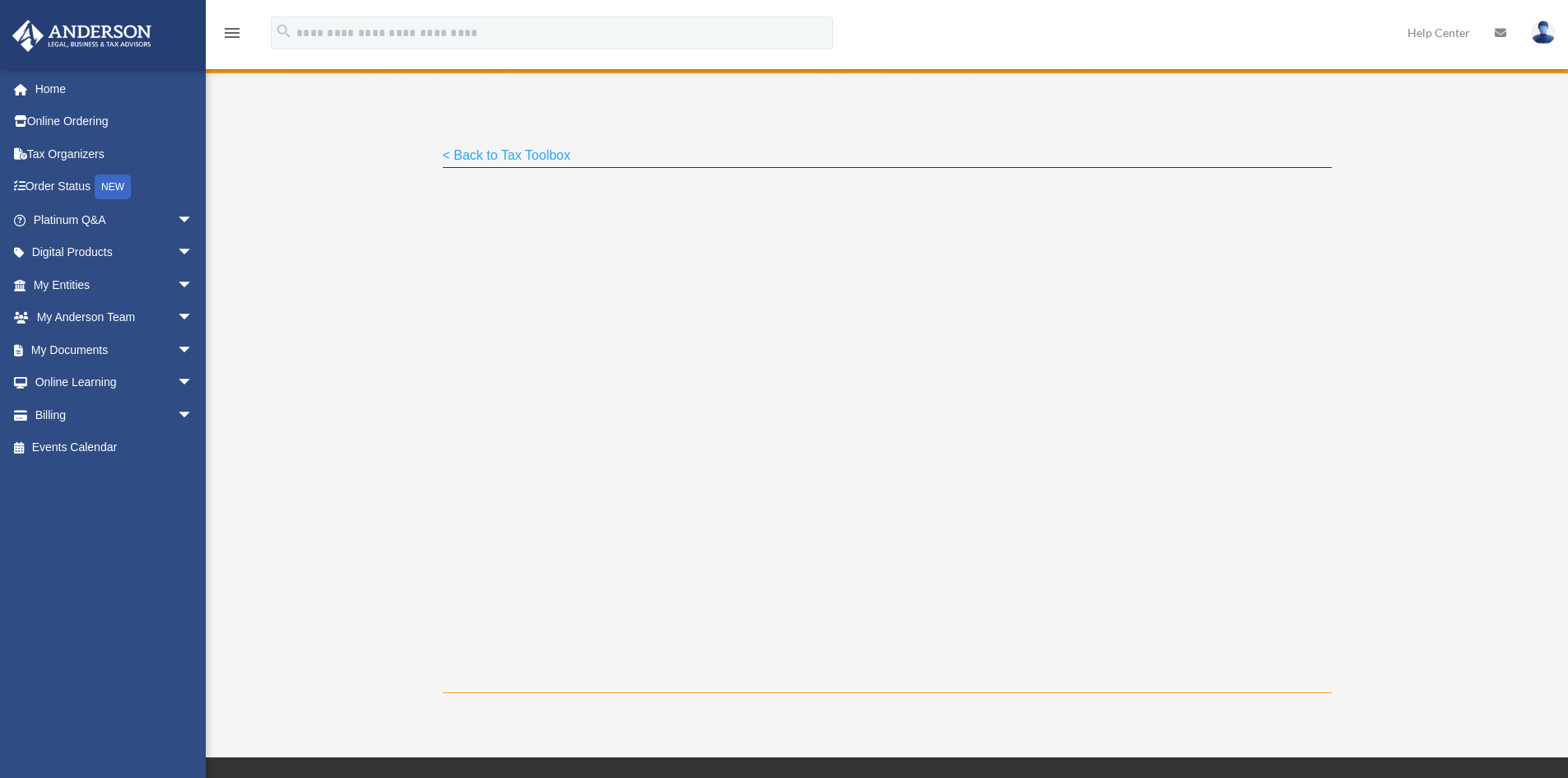
scroll to position [247, 0]
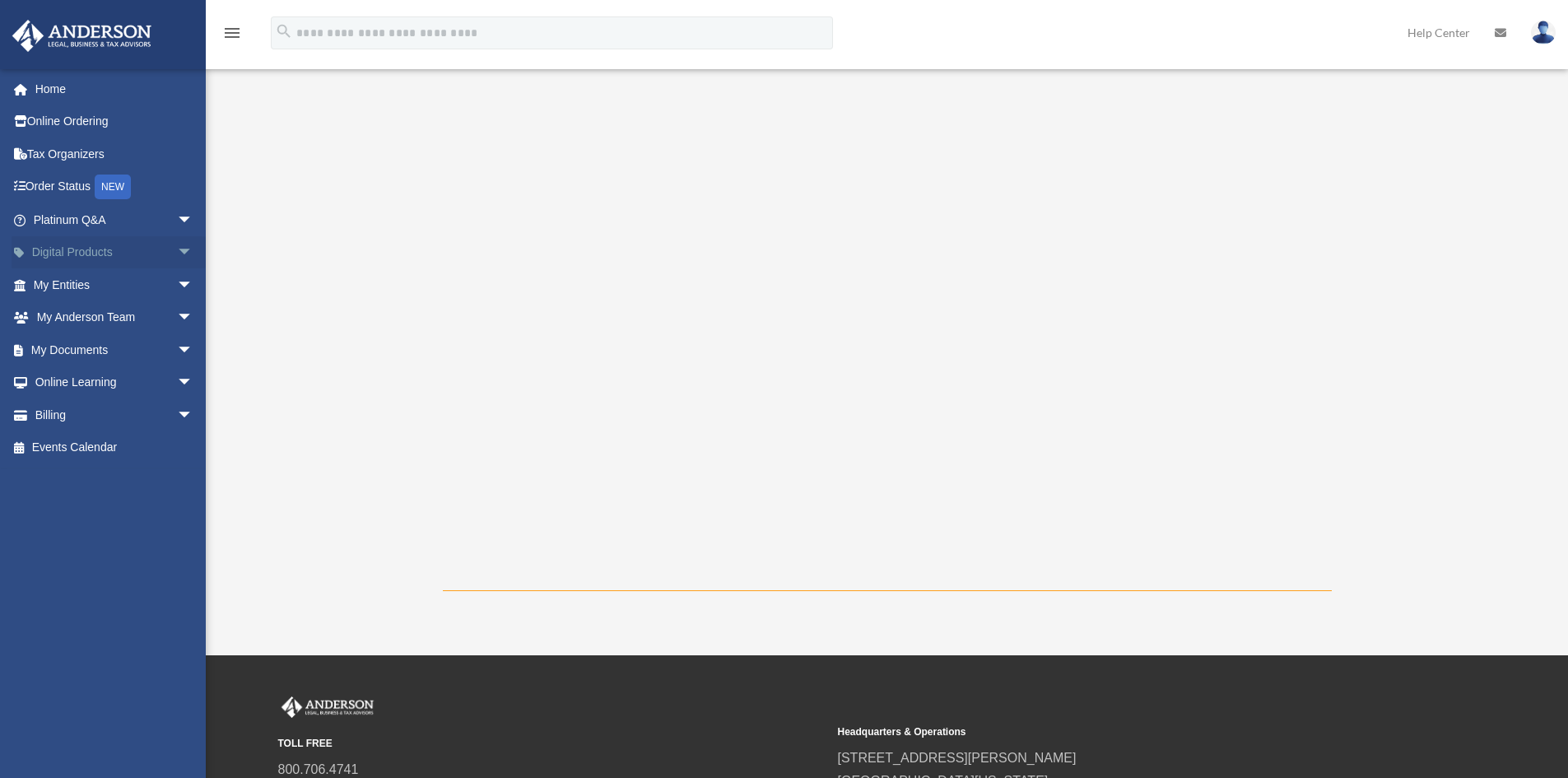
click at [179, 254] on span "arrow_drop_down" at bounding box center [194, 253] width 33 height 33
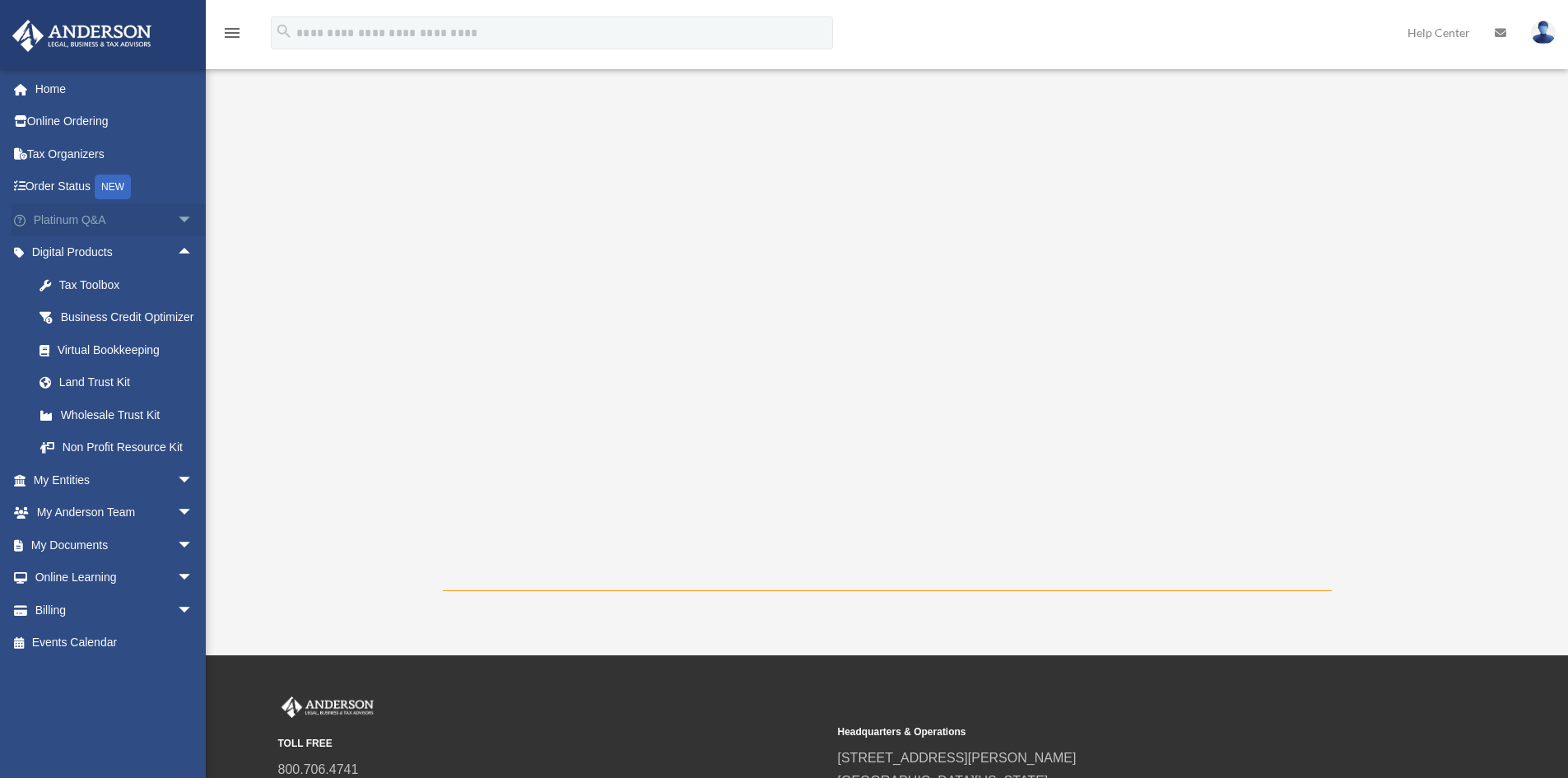
click at [177, 225] on span "arrow_drop_down" at bounding box center [194, 220] width 33 height 33
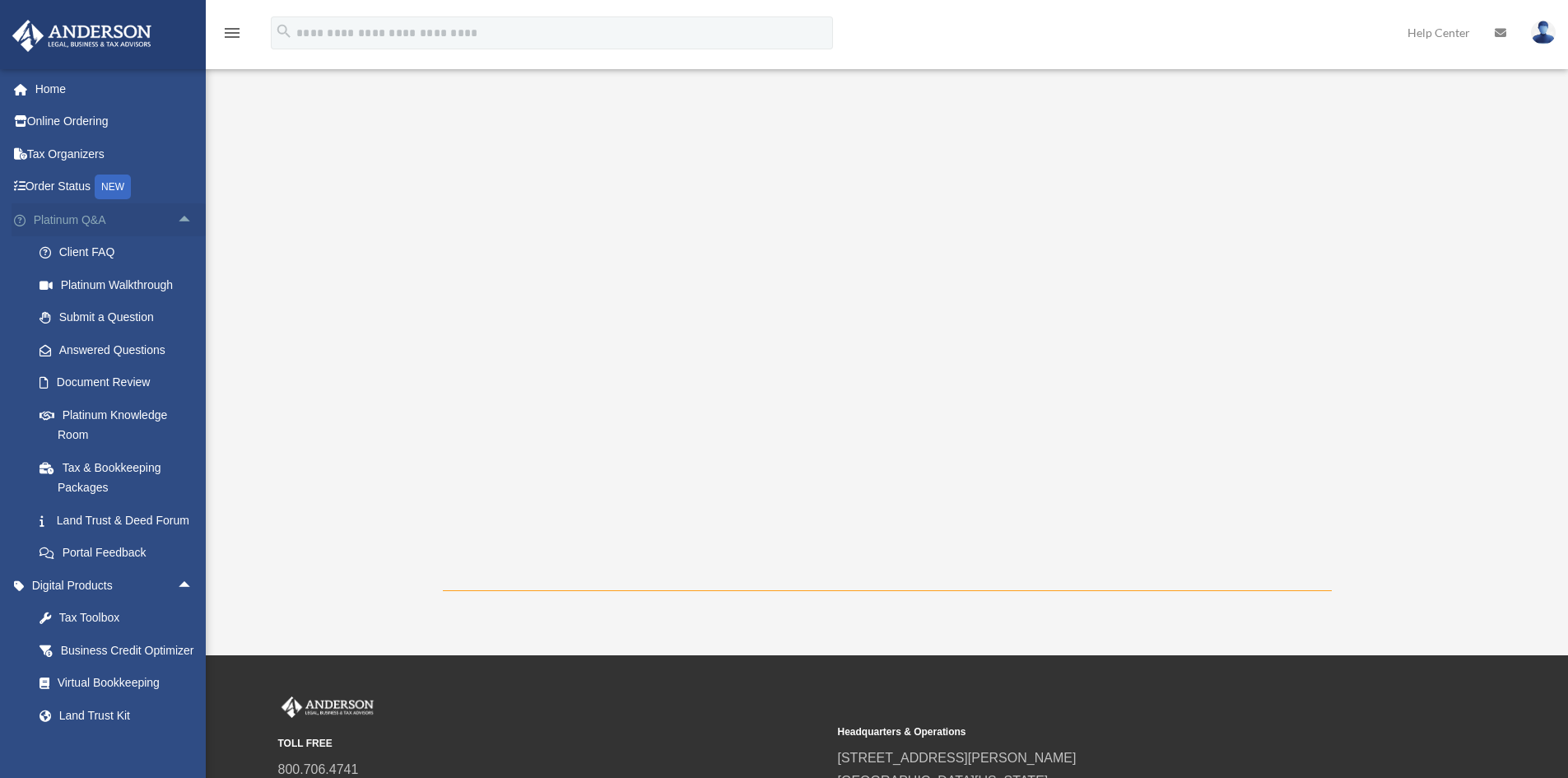
click at [177, 224] on span "arrow_drop_up" at bounding box center [194, 220] width 33 height 33
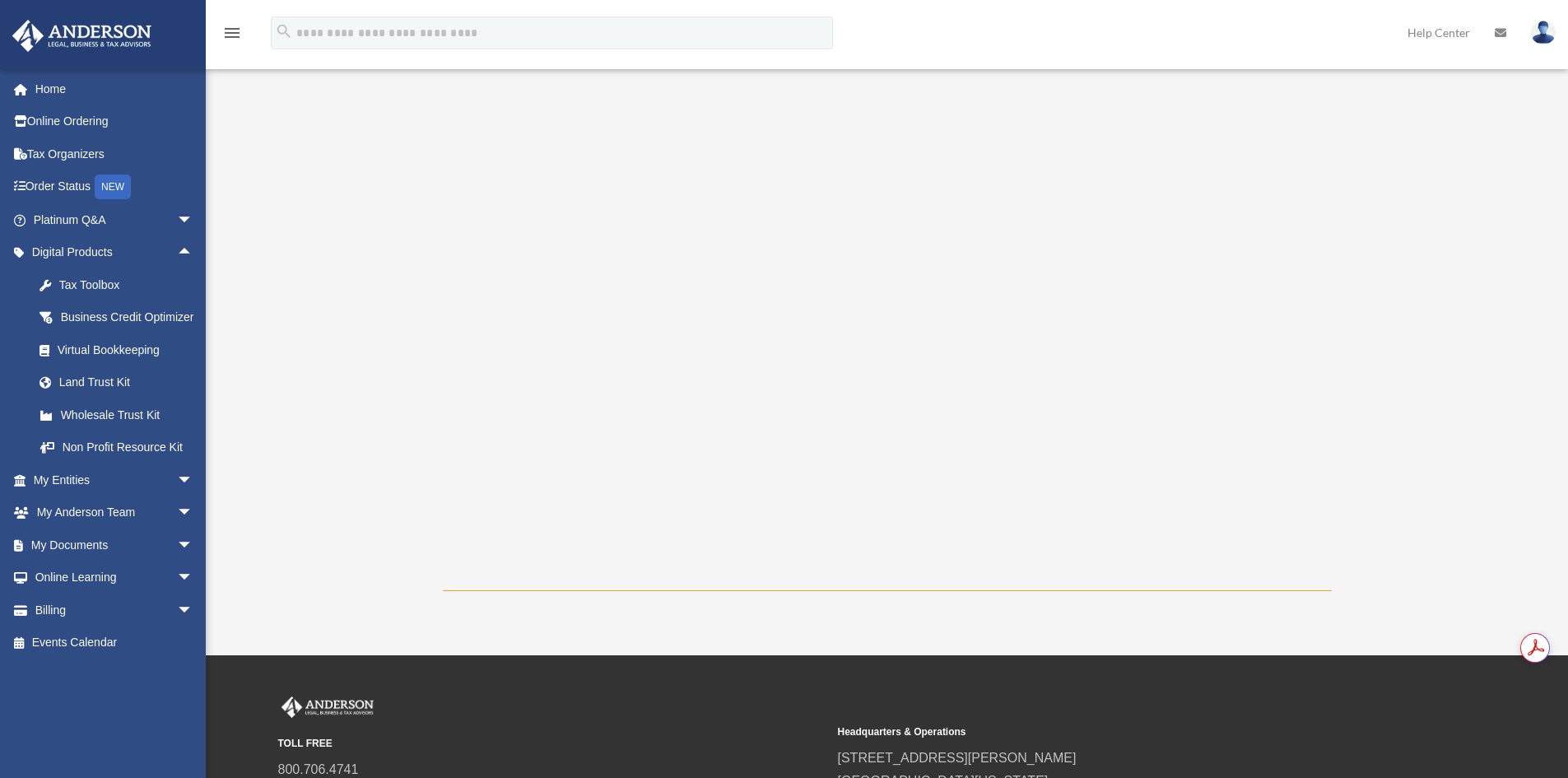
scroll to position [0, 0]
